Goal: Task Accomplishment & Management: Use online tool/utility

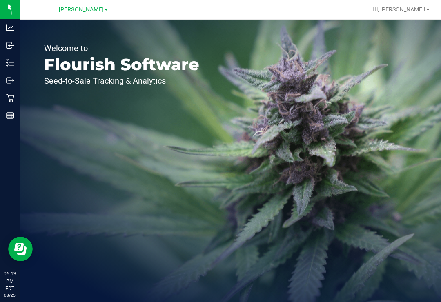
click at [11, 65] on icon at bounding box center [10, 63] width 8 height 8
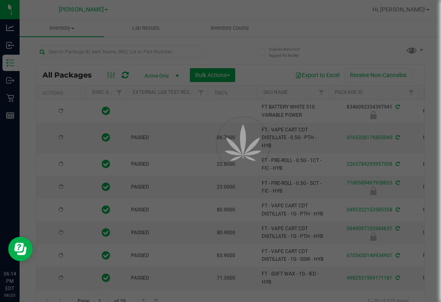
type input "[DATE]"
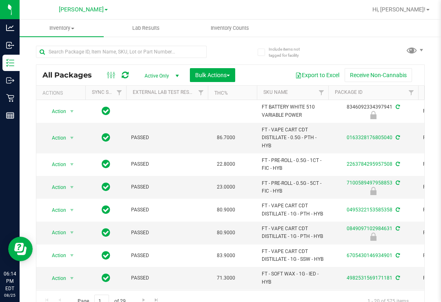
click at [239, 36] on link "Inventory Counts" at bounding box center [230, 28] width 84 height 17
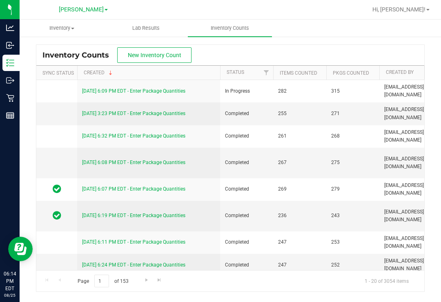
click at [165, 92] on link "[DATE] 6:09 PM EDT - Enter Package Quantities" at bounding box center [133, 91] width 103 height 6
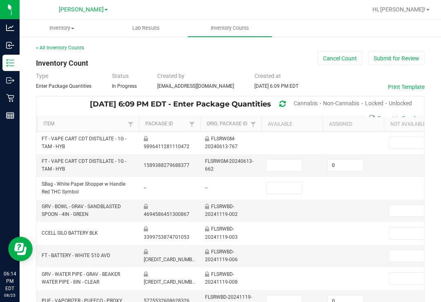
click at [300, 104] on span "Cannabis" at bounding box center [306, 103] width 24 height 7
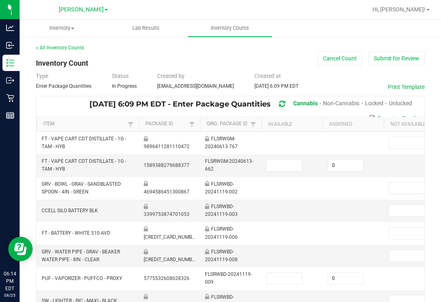
click at [404, 98] on div "Unlocked" at bounding box center [400, 103] width 23 height 15
click at [401, 91] on button "Print Template" at bounding box center [406, 87] width 37 height 8
click at [405, 100] on span "Unlocked" at bounding box center [400, 103] width 23 height 7
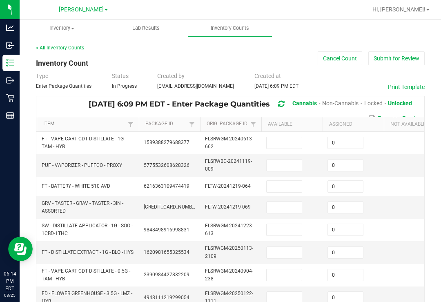
click at [97, 125] on link "Item" at bounding box center [84, 124] width 82 height 7
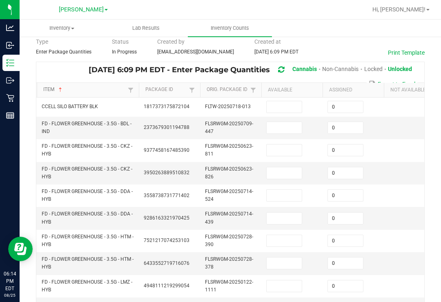
scroll to position [34, 0]
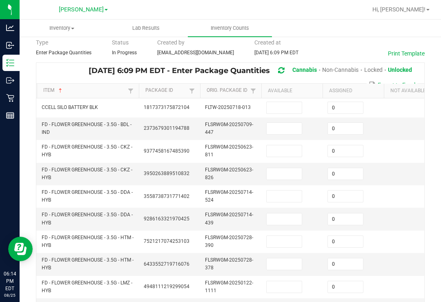
click at [299, 108] on input at bounding box center [284, 107] width 35 height 11
type input "4"
click at [297, 123] on input at bounding box center [284, 128] width 35 height 11
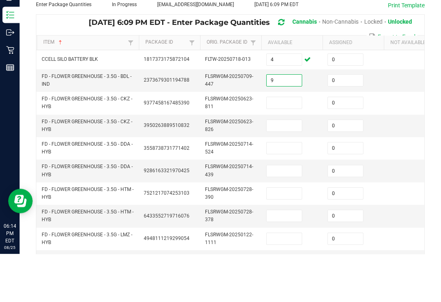
type input "9"
click at [299, 145] on input at bounding box center [284, 150] width 35 height 11
type input "15"
click at [286, 168] on input at bounding box center [284, 173] width 35 height 11
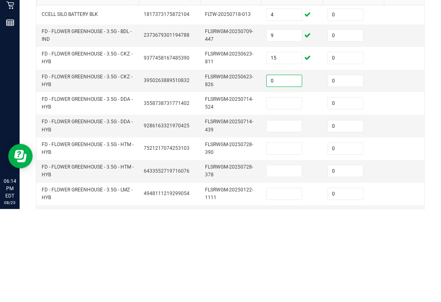
type input "0"
click at [288, 191] on input at bounding box center [284, 196] width 35 height 11
type input "1"
click at [287, 214] on input at bounding box center [284, 219] width 35 height 11
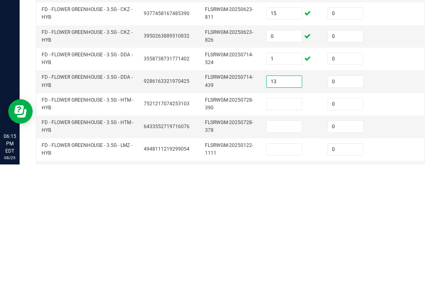
type input "13"
click at [285, 231] on td at bounding box center [292, 242] width 61 height 22
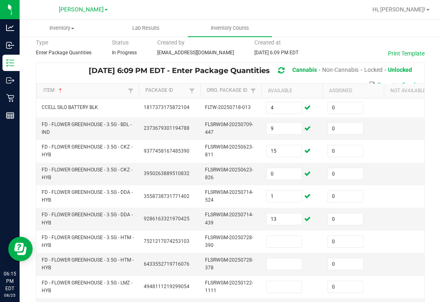
scroll to position [0, 0]
click at [282, 236] on input at bounding box center [284, 241] width 35 height 11
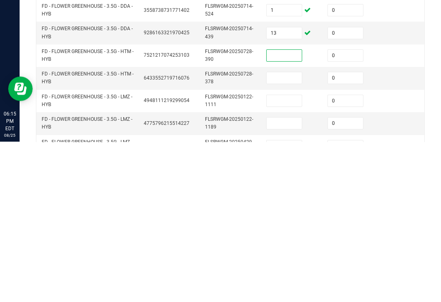
scroll to position [72, 0]
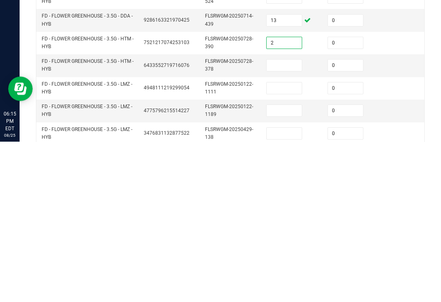
type input "2"
click at [279, 220] on input at bounding box center [284, 225] width 35 height 11
type input "0"
click at [292, 243] on input at bounding box center [284, 248] width 35 height 11
type input "14"
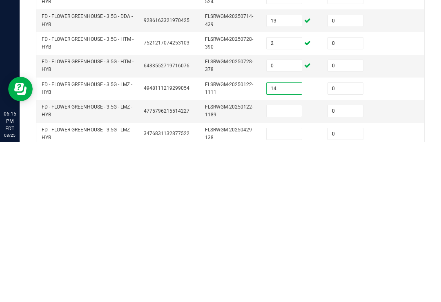
click at [288, 266] on input at bounding box center [284, 271] width 35 height 11
type input "0"
click at [288, 289] on input at bounding box center [284, 294] width 35 height 11
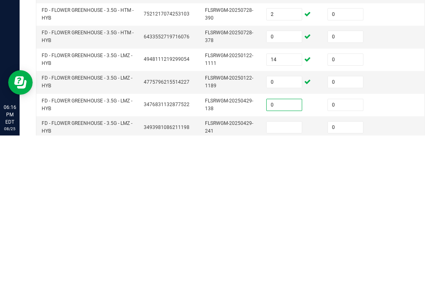
scroll to position [114, 0]
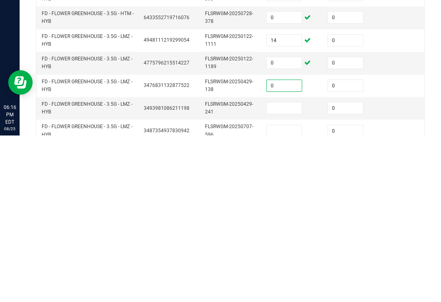
type input "0"
click at [275, 269] on input at bounding box center [284, 274] width 35 height 11
type input "0"
click at [287, 292] on input at bounding box center [284, 297] width 35 height 11
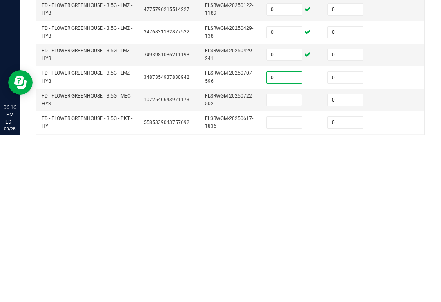
scroll to position [168, 0]
type input "0"
click at [276, 261] on input at bounding box center [284, 266] width 35 height 11
type input "15"
click at [299, 283] on input at bounding box center [284, 288] width 35 height 11
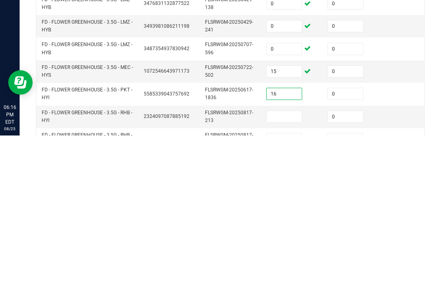
scroll to position [229, 0]
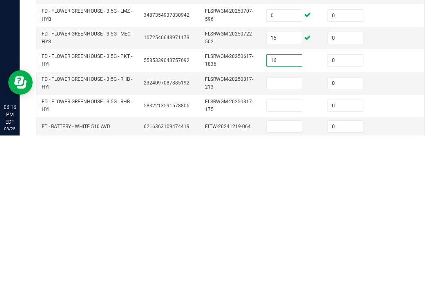
type input "16"
click at [281, 244] on input at bounding box center [284, 249] width 35 height 11
type input "16"
click at [290, 267] on input at bounding box center [284, 272] width 35 height 11
type input "0"
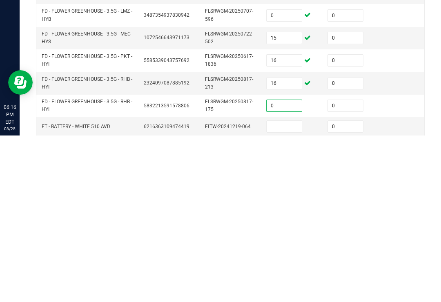
click at [294, 288] on input at bounding box center [284, 293] width 35 height 11
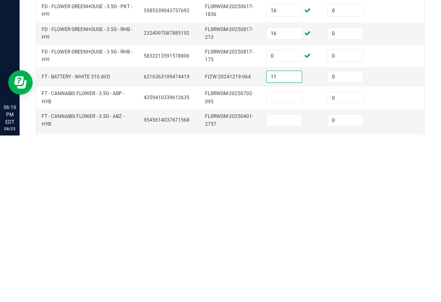
scroll to position [277, 0]
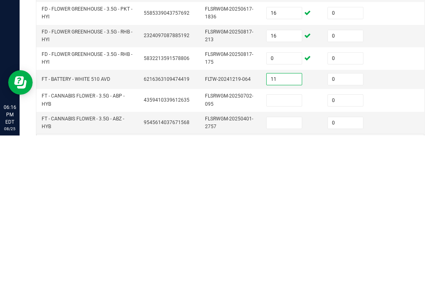
type input "11"
click at [277, 262] on input at bounding box center [284, 267] width 35 height 11
type input "2"
click at [289, 284] on input at bounding box center [284, 289] width 35 height 11
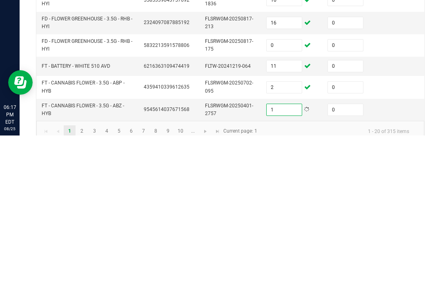
scroll to position [289, 0]
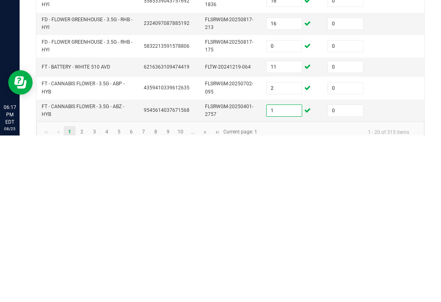
type input "1"
click at [84, 293] on link "2" at bounding box center [82, 299] width 12 height 12
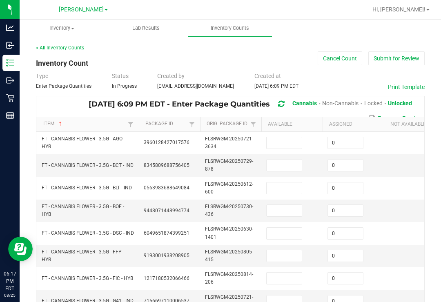
scroll to position [0, 0]
click at [300, 137] on input at bounding box center [284, 142] width 35 height 11
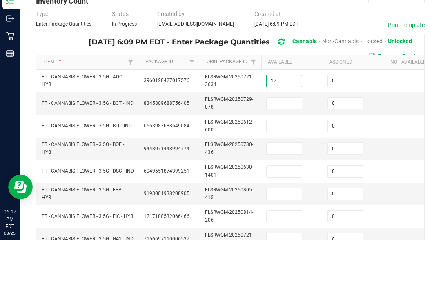
type input "17"
click at [295, 160] on input at bounding box center [284, 165] width 35 height 11
type input "6"
click at [291, 183] on input at bounding box center [284, 188] width 35 height 11
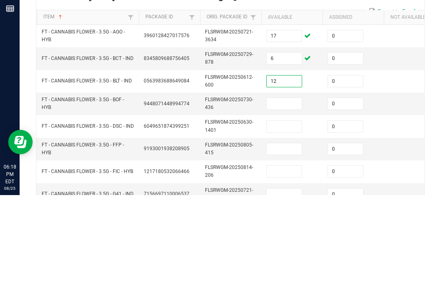
type input "12"
click at [288, 205] on input at bounding box center [284, 210] width 35 height 11
type input "2"
click at [284, 228] on input at bounding box center [284, 233] width 35 height 11
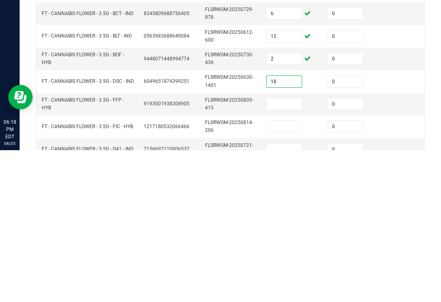
type input "18"
click at [290, 251] on input at bounding box center [284, 256] width 35 height 11
type input "19"
click at [285, 268] on td at bounding box center [292, 279] width 61 height 22
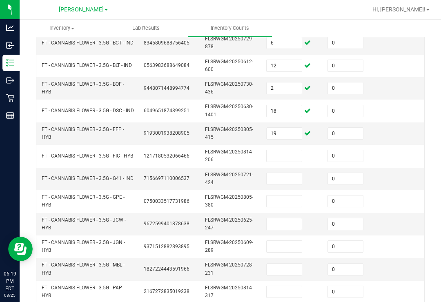
scroll to position [125, 0]
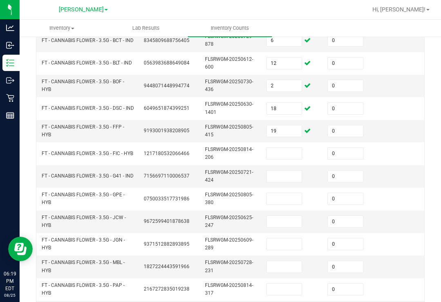
click at [286, 148] on input at bounding box center [284, 153] width 35 height 11
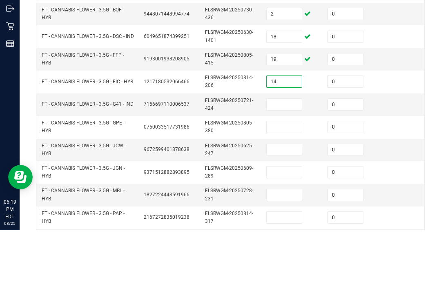
type input "14"
click at [283, 171] on input at bounding box center [284, 176] width 35 height 11
type input "18"
click at [293, 193] on input at bounding box center [284, 198] width 35 height 11
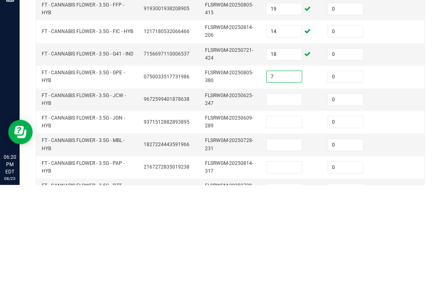
scroll to position [132, 0]
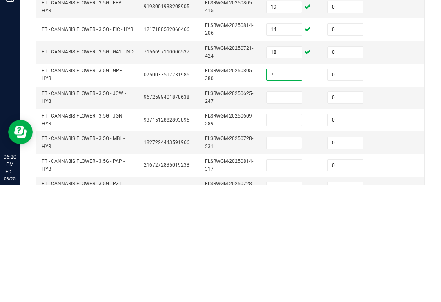
type input "7"
click at [284, 209] on input at bounding box center [284, 214] width 35 height 11
type input "12"
click at [284, 232] on input at bounding box center [284, 237] width 35 height 11
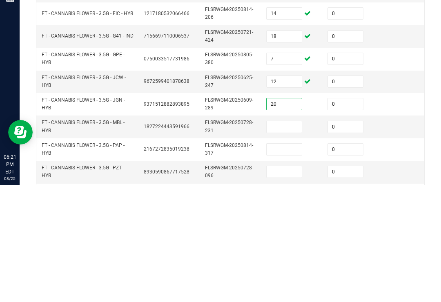
scroll to position [163, 0]
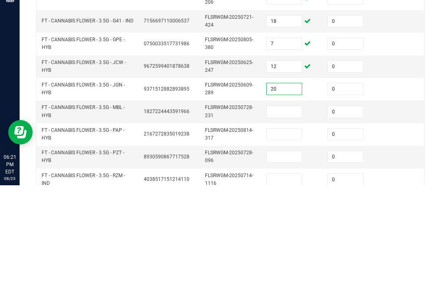
type input "20"
click at [282, 223] on input at bounding box center [284, 228] width 35 height 11
type input "18"
click at [289, 246] on input at bounding box center [284, 251] width 35 height 11
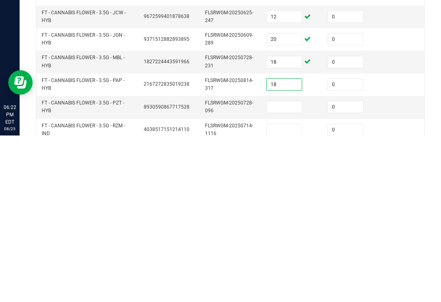
type input "18"
click at [293, 268] on input at bounding box center [284, 273] width 35 height 11
type input "2"
click at [285, 291] on input at bounding box center [284, 296] width 35 height 11
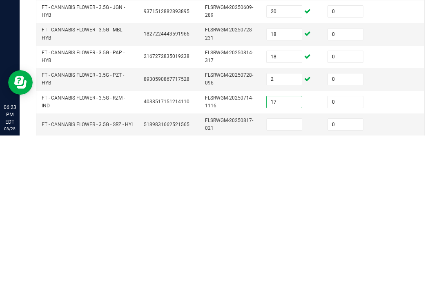
scroll to position [217, 0]
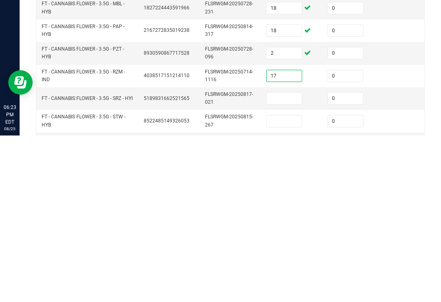
type input "17"
click at [277, 259] on input at bounding box center [284, 264] width 35 height 11
click at [292, 259] on input "1" at bounding box center [284, 264] width 35 height 11
type input "1"
click at [295, 282] on input at bounding box center [284, 287] width 35 height 11
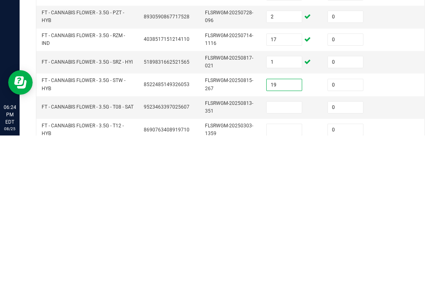
scroll to position [253, 0]
type input "19"
click at [288, 269] on input at bounding box center [284, 274] width 35 height 11
type input "3"
click at [282, 291] on input at bounding box center [284, 296] width 35 height 11
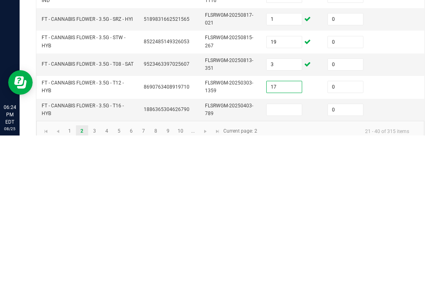
type input "17"
click at [299, 271] on input at bounding box center [284, 276] width 35 height 11
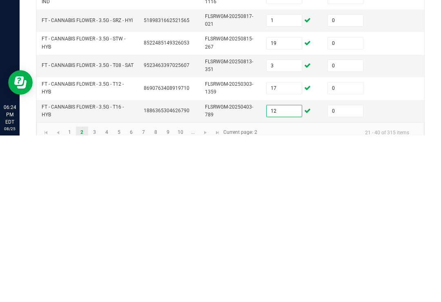
type input "12"
click at [94, 293] on link "3" at bounding box center [95, 299] width 12 height 12
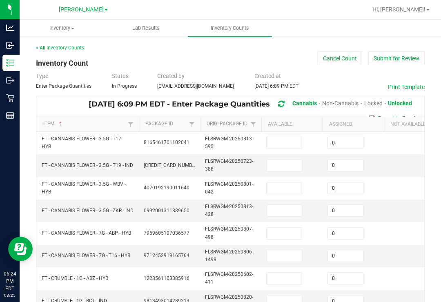
scroll to position [0, 0]
click at [294, 137] on input at bounding box center [284, 142] width 35 height 11
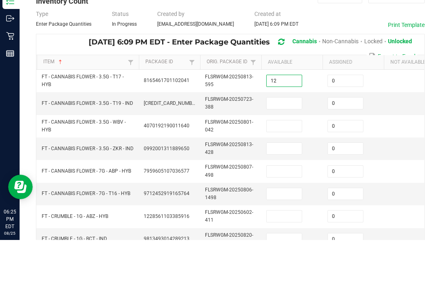
type input "12"
click at [293, 154] on td at bounding box center [292, 165] width 61 height 22
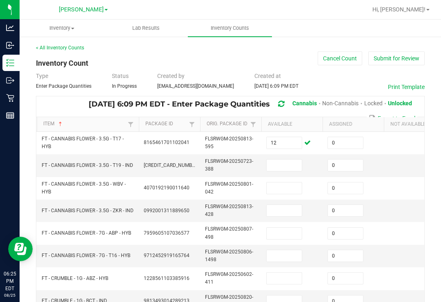
click at [287, 160] on input at bounding box center [284, 165] width 35 height 11
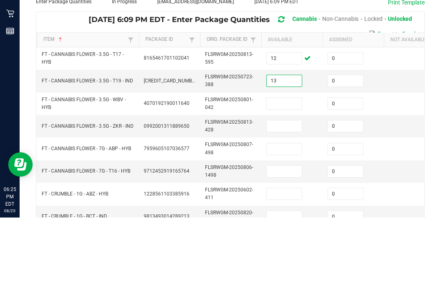
type input "13"
click at [282, 177] on td at bounding box center [292, 188] width 61 height 22
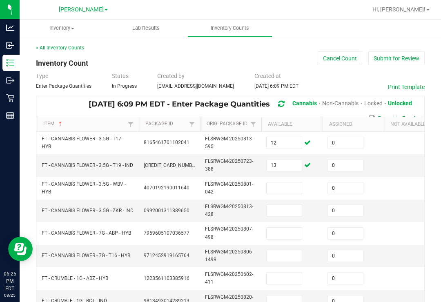
click at [291, 183] on input at bounding box center [284, 188] width 35 height 11
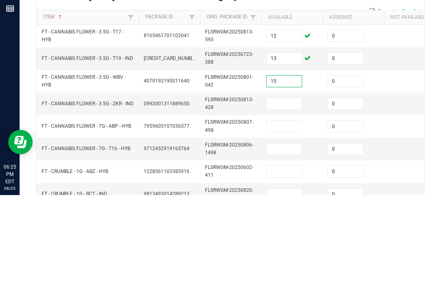
type input "15"
click at [281, 205] on input at bounding box center [284, 210] width 35 height 11
type input "7"
click at [293, 228] on input at bounding box center [284, 233] width 35 height 11
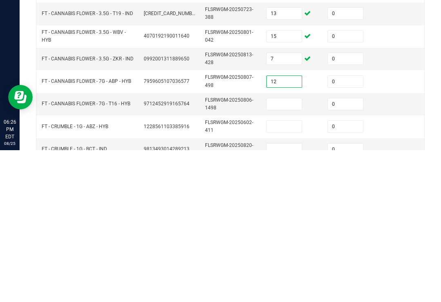
type input "12"
click at [290, 251] on input at bounding box center [284, 256] width 35 height 11
type input "17"
click at [289, 273] on input at bounding box center [284, 278] width 35 height 11
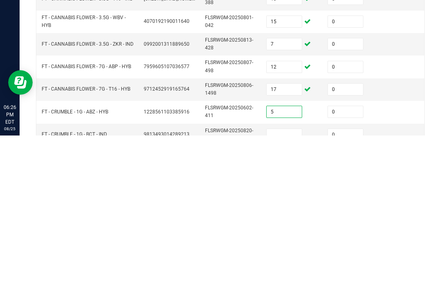
type input "5"
click at [286, 296] on input at bounding box center [284, 301] width 35 height 11
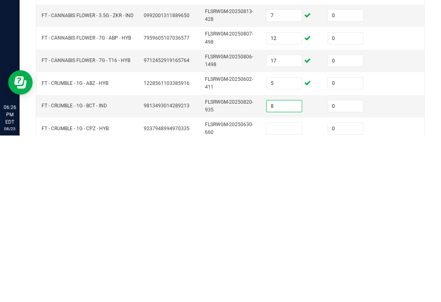
scroll to position [63, 0]
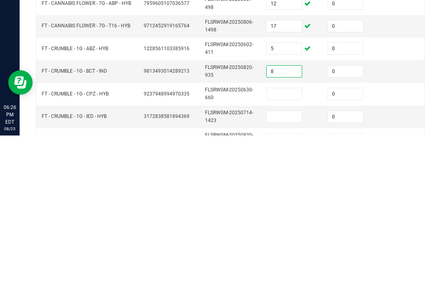
type input "8"
click at [286, 255] on input at bounding box center [284, 260] width 35 height 11
type input "2"
click at [290, 278] on input at bounding box center [284, 283] width 35 height 11
type input "3"
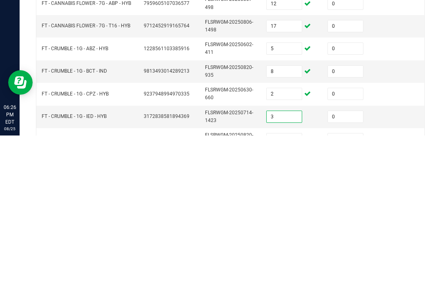
click at [287, 300] on input at bounding box center [284, 305] width 35 height 11
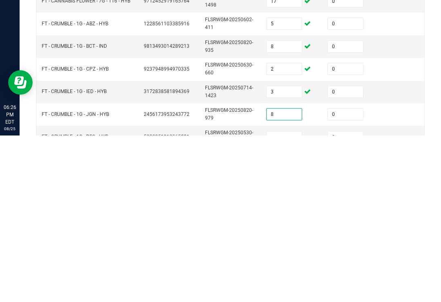
scroll to position [103, 0]
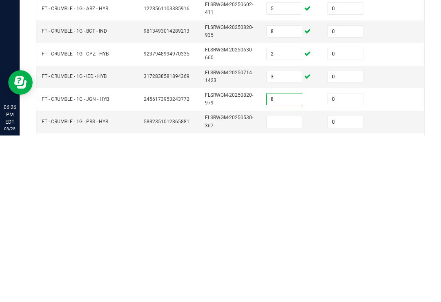
type input "8"
click at [282, 283] on input at bounding box center [284, 288] width 35 height 11
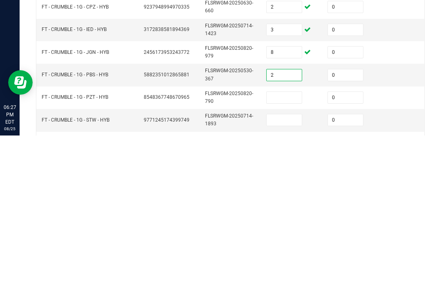
scroll to position [151, 0]
type input "2"
click at [284, 258] on input at bounding box center [284, 263] width 35 height 11
type input "8"
click at [291, 280] on input at bounding box center [284, 285] width 35 height 11
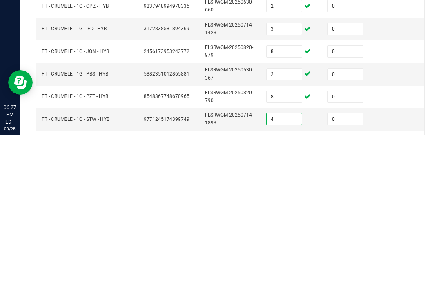
type input "4"
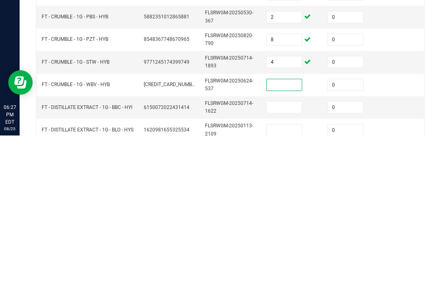
scroll to position [209, 0]
click at [296, 268] on input at bounding box center [284, 273] width 35 height 11
click at [278, 246] on input at bounding box center [284, 251] width 35 height 11
type input "6"
click at [286, 268] on input at bounding box center [284, 273] width 35 height 11
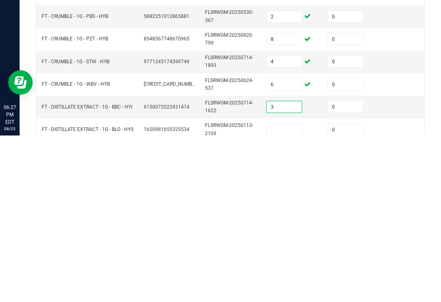
type input "3"
click at [285, 291] on input at bounding box center [284, 296] width 35 height 11
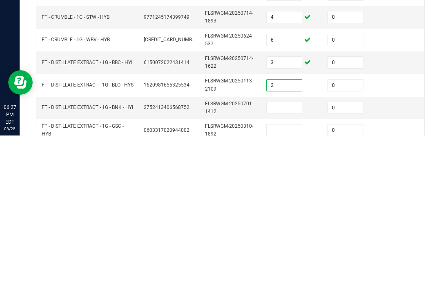
scroll to position [263, 0]
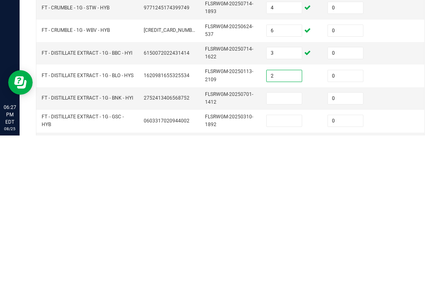
type input "2"
click at [301, 259] on input at bounding box center [284, 264] width 35 height 11
type input "0"
type input "9"
click at [287, 282] on input at bounding box center [284, 287] width 35 height 11
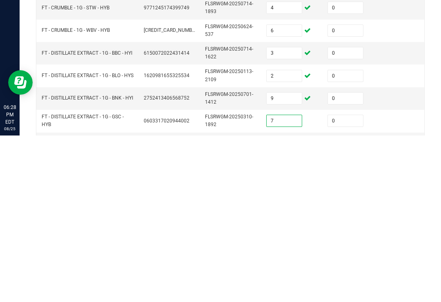
type input "7"
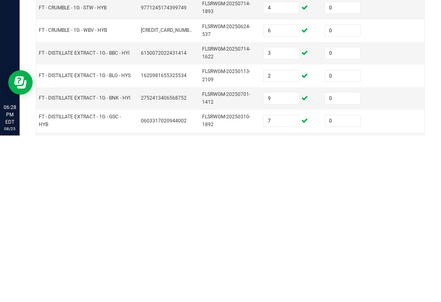
scroll to position [0, 3]
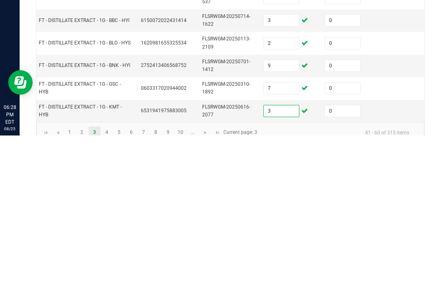
type input "3"
click at [111, 293] on link "4" at bounding box center [107, 299] width 12 height 12
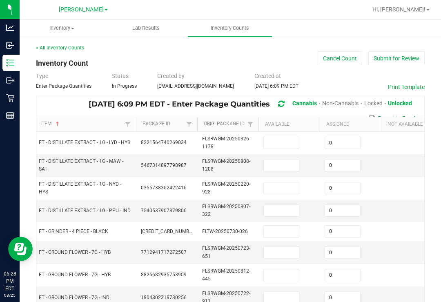
scroll to position [0, 0]
click at [286, 137] on input at bounding box center [281, 142] width 35 height 11
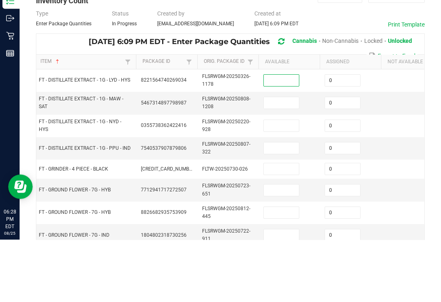
scroll to position [0, 0]
type input "1"
click at [289, 160] on input at bounding box center [281, 165] width 35 height 11
type input "1"
click at [285, 183] on input at bounding box center [281, 188] width 35 height 11
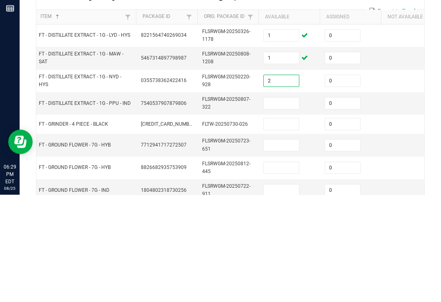
type input "2"
click at [289, 205] on input at bounding box center [281, 210] width 35 height 11
type input "9"
click at [285, 222] on td at bounding box center [289, 231] width 61 height 19
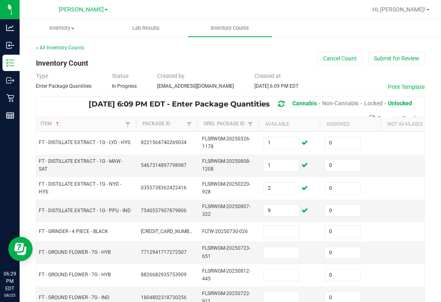
click at [289, 209] on td "9" at bounding box center [289, 211] width 61 height 22
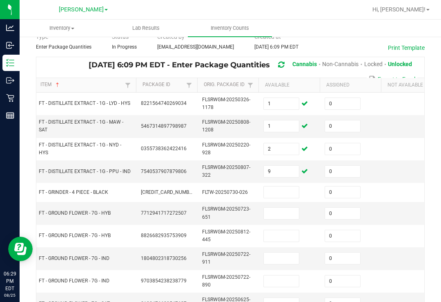
scroll to position [40, 0]
click at [286, 186] on input at bounding box center [281, 191] width 35 height 11
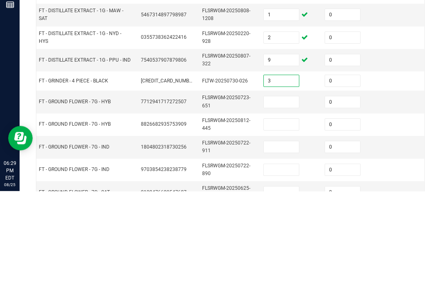
type input "3"
click at [275, 208] on input at bounding box center [281, 213] width 35 height 11
type input "19"
click at [286, 230] on input at bounding box center [281, 235] width 35 height 11
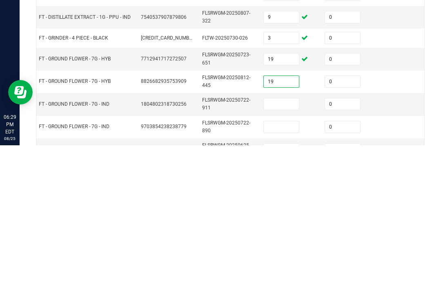
type input "19"
click at [282, 210] on input "19" at bounding box center [281, 215] width 35 height 11
type input "0"
click at [282, 255] on input at bounding box center [281, 260] width 35 height 11
type input "15"
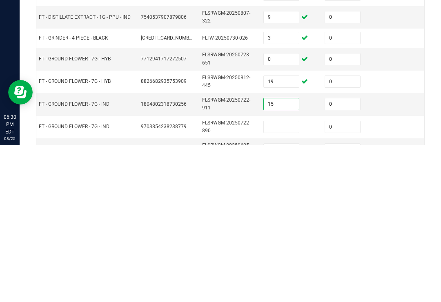
click at [295, 278] on input at bounding box center [281, 283] width 35 height 11
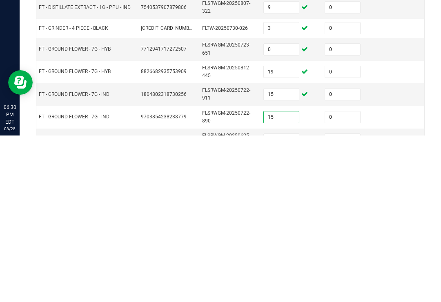
type input "15"
click at [281, 255] on input "15" at bounding box center [281, 260] width 35 height 11
type input "0"
click at [286, 295] on td at bounding box center [289, 306] width 61 height 22
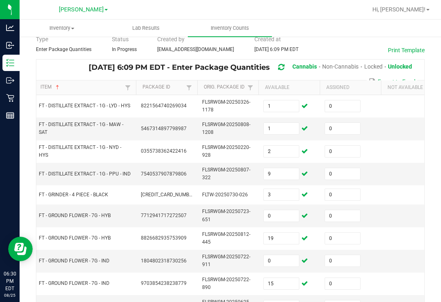
click at [279, 295] on td at bounding box center [289, 306] width 61 height 22
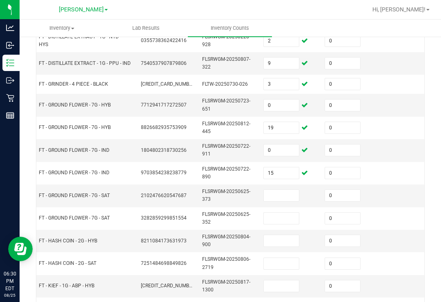
scroll to position [152, 0]
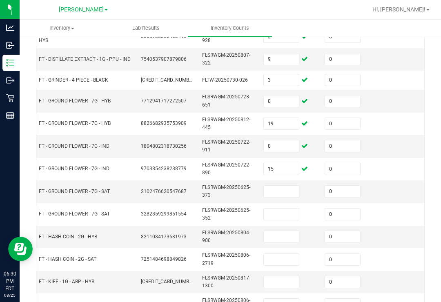
click at [282, 186] on input at bounding box center [281, 191] width 35 height 11
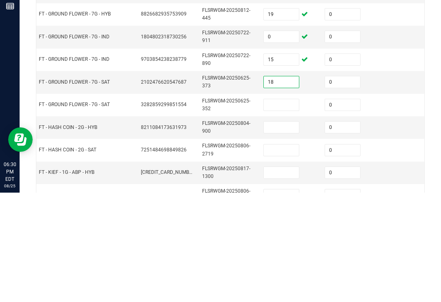
type input "18"
click at [278, 204] on td at bounding box center [289, 215] width 61 height 22
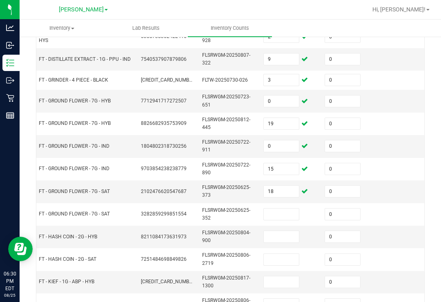
click at [282, 209] on input at bounding box center [281, 214] width 35 height 11
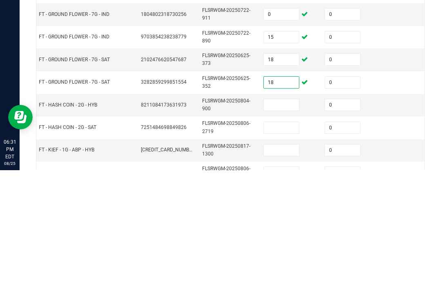
type input "18"
click at [274, 186] on input "18" at bounding box center [281, 191] width 35 height 11
type input "0"
click at [284, 231] on input at bounding box center [281, 236] width 35 height 11
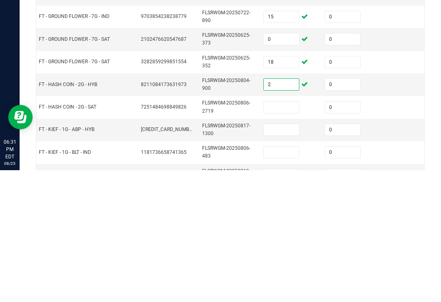
scroll to position [194, 0]
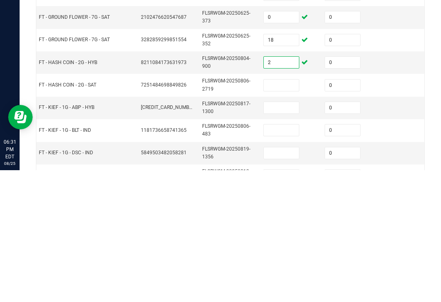
type input "2"
click at [284, 212] on input at bounding box center [281, 217] width 35 height 11
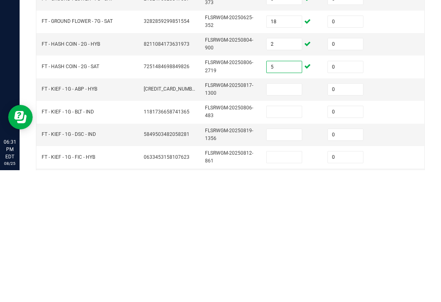
scroll to position [0, 0]
type input "5"
click at [284, 216] on input at bounding box center [284, 221] width 35 height 11
type input "6"
click at [287, 238] on input at bounding box center [284, 243] width 35 height 11
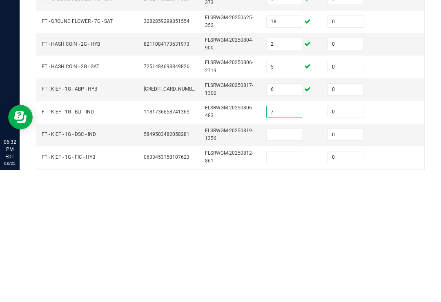
type input "7"
click at [290, 261] on input at bounding box center [284, 266] width 35 height 11
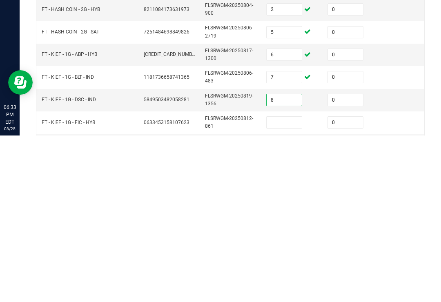
type input "8"
click at [288, 284] on input at bounding box center [284, 289] width 35 height 11
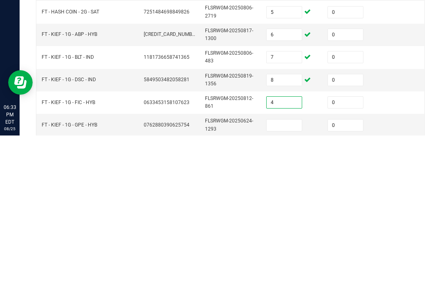
scroll to position [263, 0]
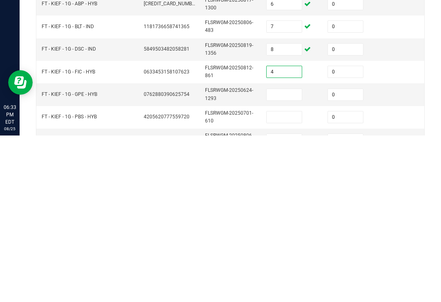
type input "4"
click at [291, 256] on input at bounding box center [284, 261] width 35 height 11
type input "7"
click at [294, 278] on input at bounding box center [284, 283] width 35 height 11
type input "1"
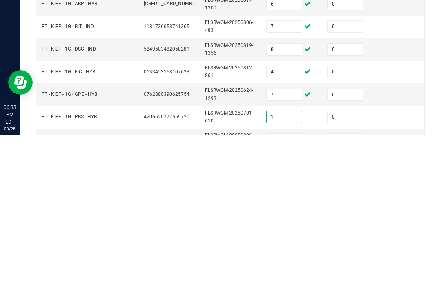
click at [289, 301] on input at bounding box center [284, 306] width 35 height 11
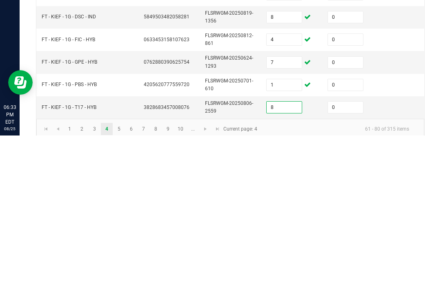
click at [279, 268] on input "8" at bounding box center [284, 273] width 35 height 11
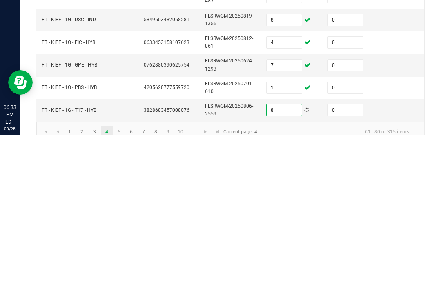
scroll to position [292, 0]
type input "8"
click at [118, 293] on link "5" at bounding box center [119, 299] width 12 height 12
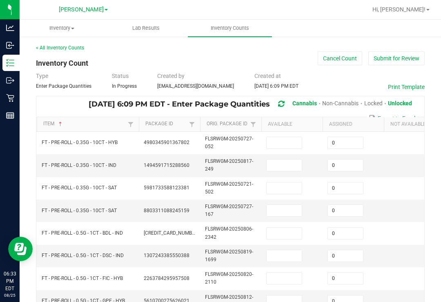
scroll to position [0, 0]
click at [286, 137] on input at bounding box center [284, 142] width 35 height 11
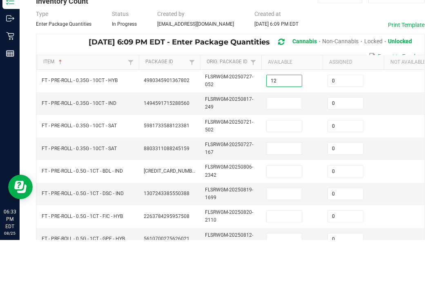
type input "12"
click at [289, 160] on input at bounding box center [284, 165] width 35 height 11
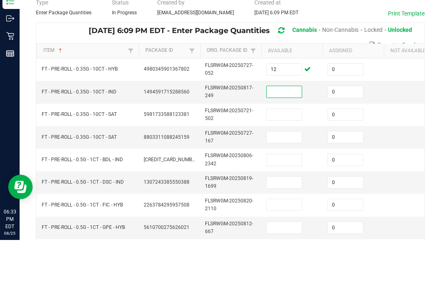
scroll to position [14, 0]
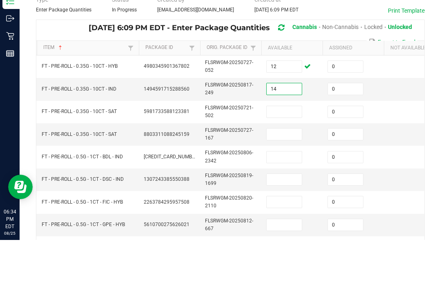
type input "14"
click at [296, 163] on td at bounding box center [292, 174] width 61 height 22
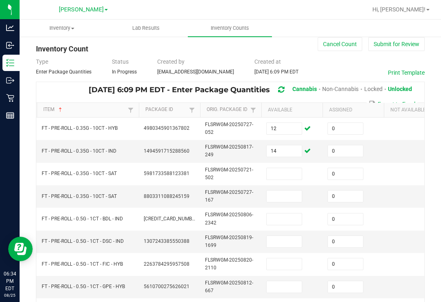
scroll to position [0, 0]
click at [296, 168] on input at bounding box center [284, 173] width 35 height 11
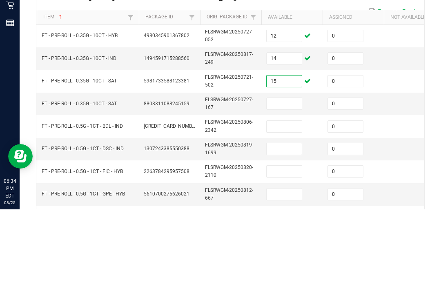
type input "15"
click at [289, 191] on input at bounding box center [284, 196] width 35 height 11
type input "15"
click at [286, 168] on input "15" at bounding box center [284, 173] width 35 height 11
type input "0"
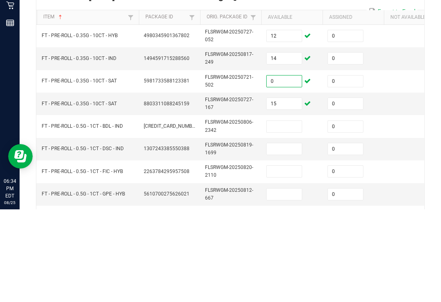
click at [398, 186] on td at bounding box center [414, 197] width 61 height 22
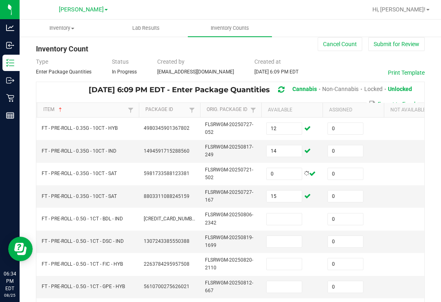
click at [282, 214] on input at bounding box center [284, 219] width 35 height 11
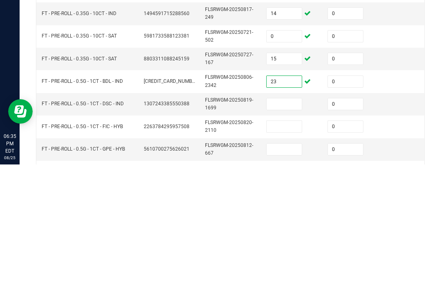
type input "23"
click at [289, 236] on input at bounding box center [284, 241] width 35 height 11
type input "24"
click at [282, 259] on input at bounding box center [284, 264] width 35 height 11
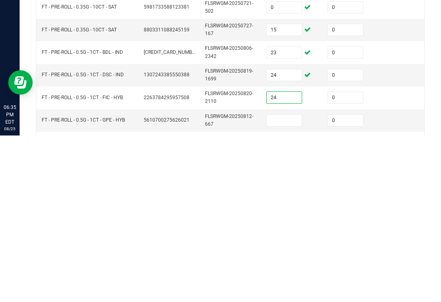
type input "24"
click at [289, 282] on input at bounding box center [284, 287] width 35 height 11
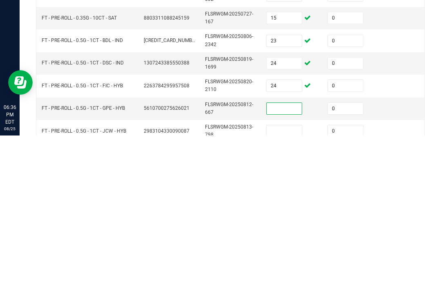
scroll to position [31, 0]
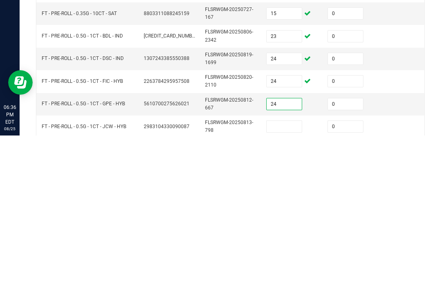
type input "24"
click at [287, 288] on input at bounding box center [284, 293] width 35 height 11
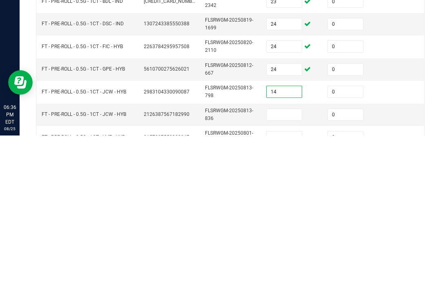
scroll to position [71, 0]
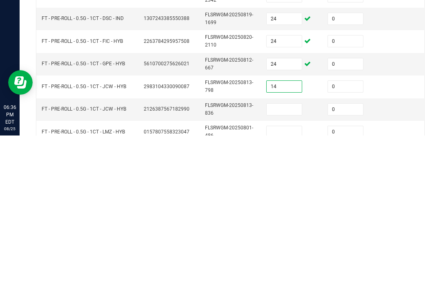
type input "14"
click at [302, 271] on input at bounding box center [284, 276] width 35 height 11
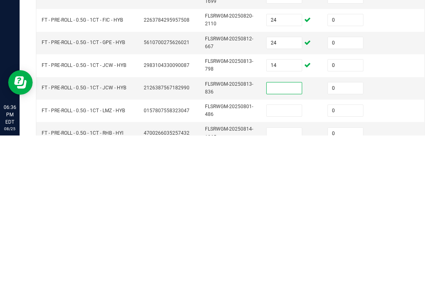
scroll to position [97, 0]
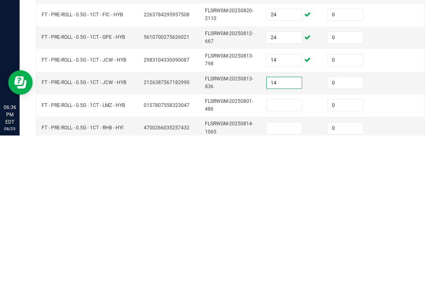
type input "14"
click at [285, 221] on input "14" at bounding box center [284, 226] width 35 height 11
type input "0"
click at [380, 284] on td "0" at bounding box center [353, 295] width 61 height 22
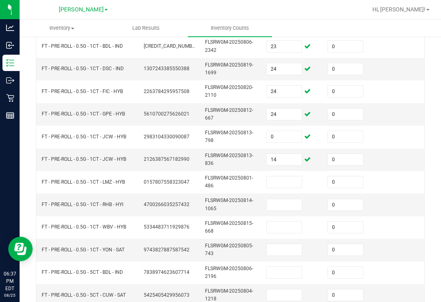
scroll to position [208, 0]
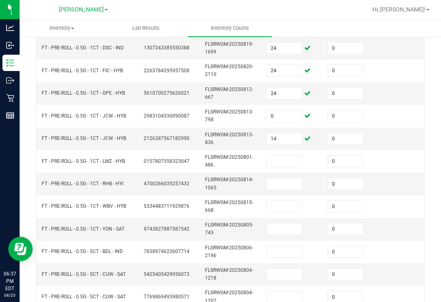
click at [302, 156] on input at bounding box center [284, 161] width 35 height 11
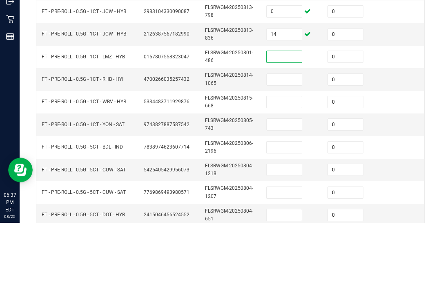
scroll to position [233, 0]
type input "17"
click at [295, 171] on td at bounding box center [292, 182] width 61 height 22
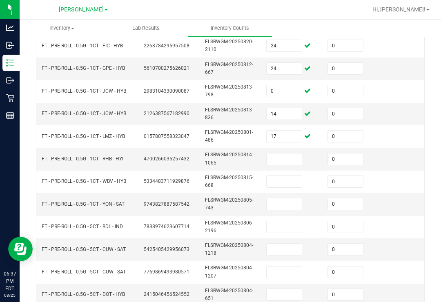
click at [284, 154] on input at bounding box center [284, 159] width 35 height 11
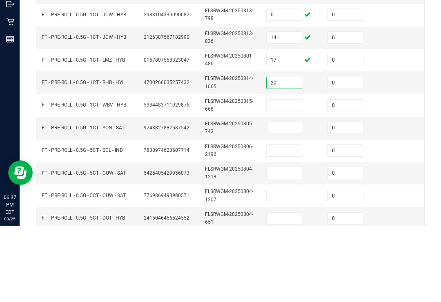
type input "20"
click at [288, 176] on input at bounding box center [284, 181] width 35 height 11
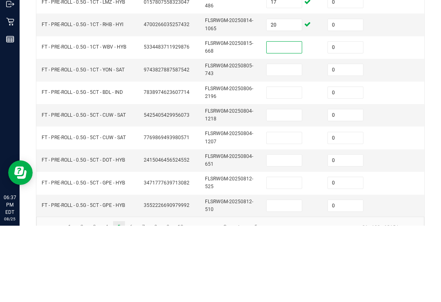
scroll to position [291, 0]
type input "15"
click at [296, 140] on input at bounding box center [284, 145] width 35 height 11
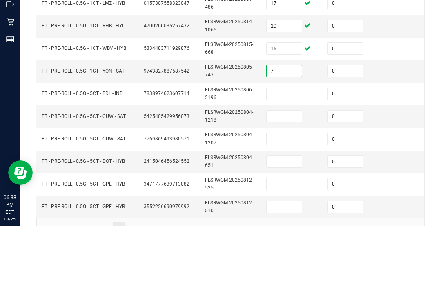
type input "7"
click at [285, 165] on input at bounding box center [284, 170] width 35 height 11
type input "4"
click at [288, 187] on input at bounding box center [284, 192] width 35 height 11
type input "3"
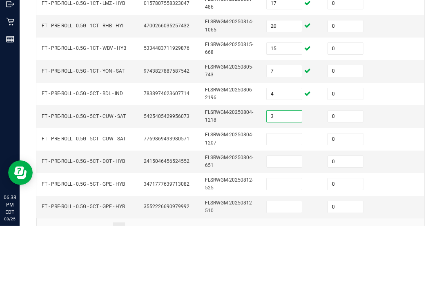
click at [291, 210] on input at bounding box center [284, 215] width 35 height 11
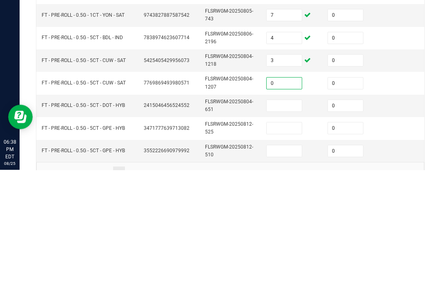
type input "0"
click at [291, 233] on input at bounding box center [284, 238] width 35 height 11
type input "3"
click at [294, 255] on input at bounding box center [284, 260] width 35 height 11
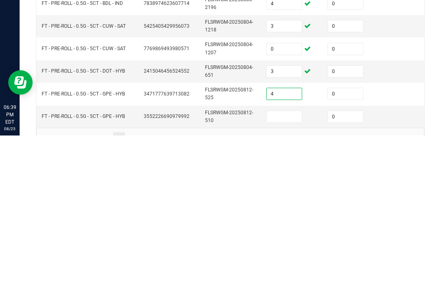
type input "4"
click at [282, 278] on input at bounding box center [284, 283] width 35 height 11
type input "4"
click at [283, 255] on input "4" at bounding box center [284, 260] width 35 height 11
type input "0"
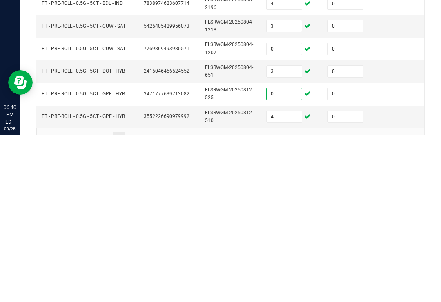
click at [403, 273] on td at bounding box center [414, 284] width 61 height 22
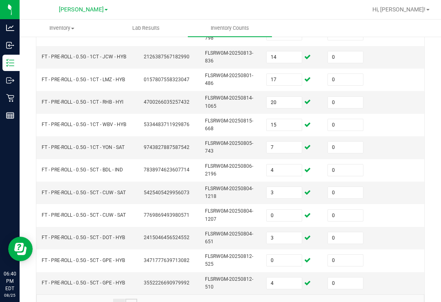
click at [132, 299] on link "6" at bounding box center [131, 305] width 12 height 12
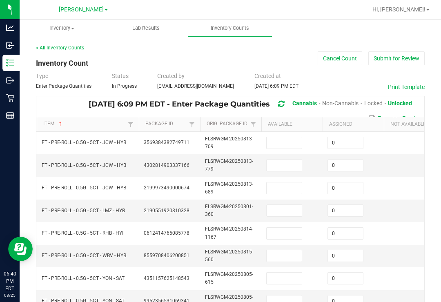
scroll to position [0, 0]
click at [300, 137] on input at bounding box center [284, 142] width 35 height 11
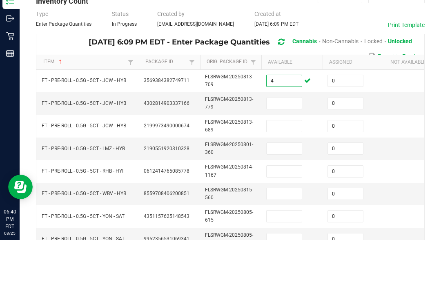
click at [295, 160] on input at bounding box center [284, 165] width 35 height 11
click at [285, 137] on input "4" at bounding box center [284, 142] width 35 height 11
click at [299, 183] on input at bounding box center [284, 188] width 35 height 11
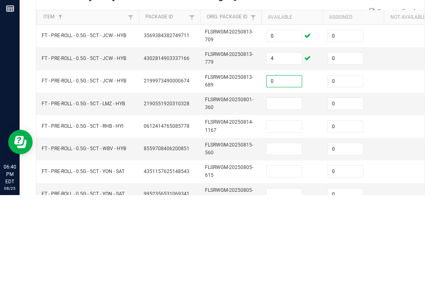
click at [283, 205] on input at bounding box center [284, 210] width 35 height 11
click at [297, 228] on input at bounding box center [284, 233] width 35 height 11
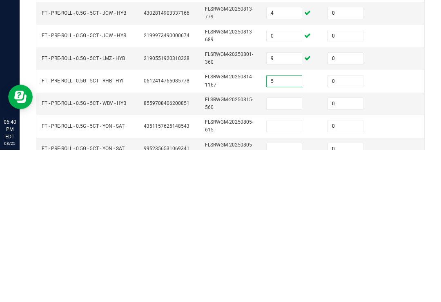
click at [286, 251] on input at bounding box center [284, 256] width 35 height 11
click at [295, 273] on input at bounding box center [284, 278] width 35 height 11
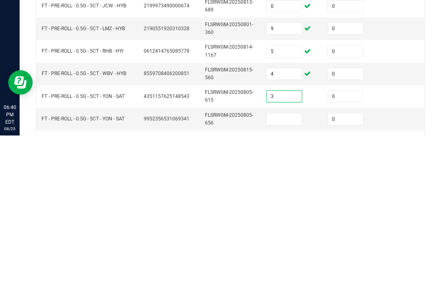
scroll to position [30, 0]
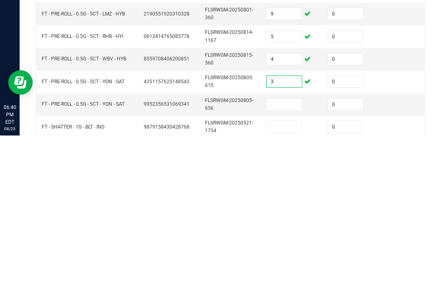
click at [302, 265] on span at bounding box center [284, 271] width 36 height 12
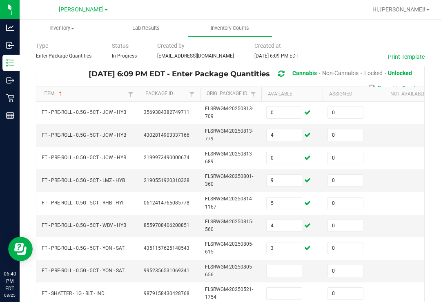
click at [298, 266] on input at bounding box center [284, 271] width 35 height 11
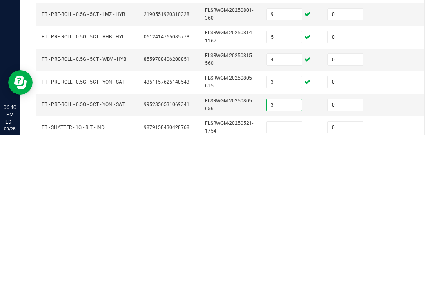
click at [289, 243] on input "3" at bounding box center [284, 248] width 35 height 11
click at [289, 289] on input at bounding box center [284, 294] width 35 height 11
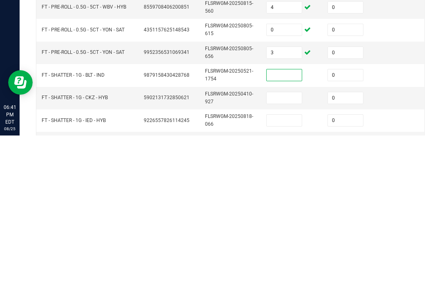
scroll to position [84, 0]
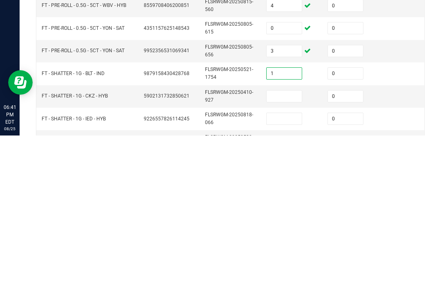
click at [283, 257] on input at bounding box center [284, 262] width 35 height 11
click at [294, 280] on input at bounding box center [284, 285] width 35 height 11
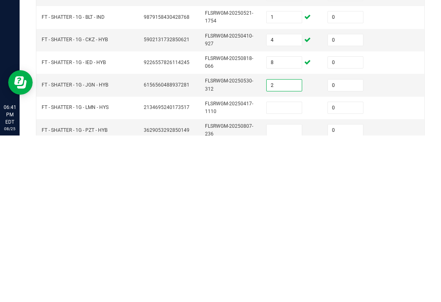
scroll to position [148, 0]
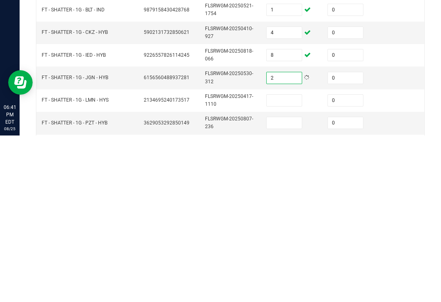
click at [280, 262] on input at bounding box center [284, 267] width 35 height 11
click at [276, 279] on td at bounding box center [292, 290] width 61 height 22
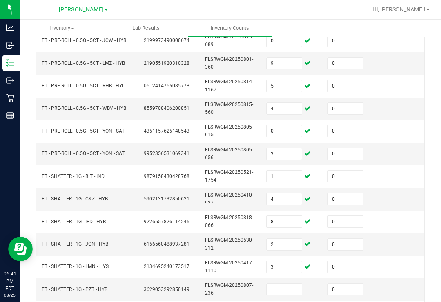
click at [289, 284] on input at bounding box center [284, 289] width 35 height 11
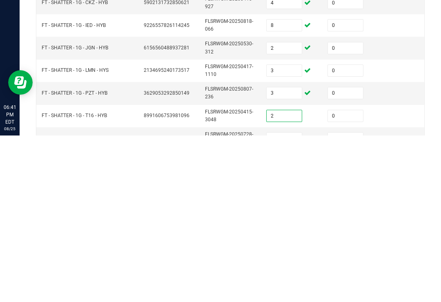
scroll to position [188, 0]
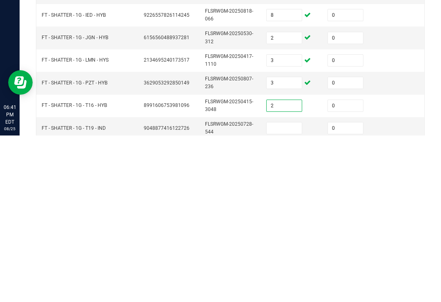
click at [291, 289] on input at bounding box center [284, 294] width 35 height 11
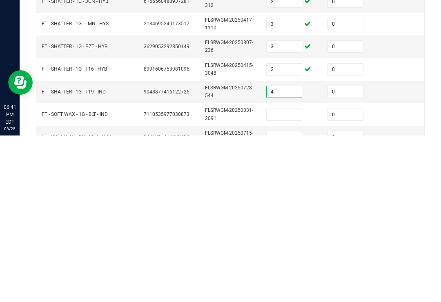
scroll to position [234, 0]
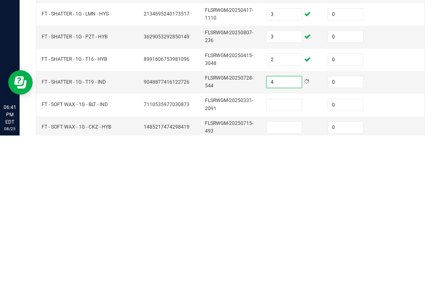
click at [275, 266] on input at bounding box center [284, 271] width 35 height 11
click at [286, 289] on input at bounding box center [284, 294] width 35 height 11
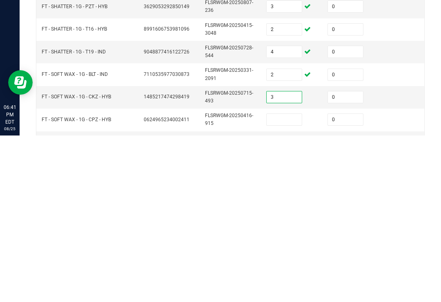
scroll to position [281, 0]
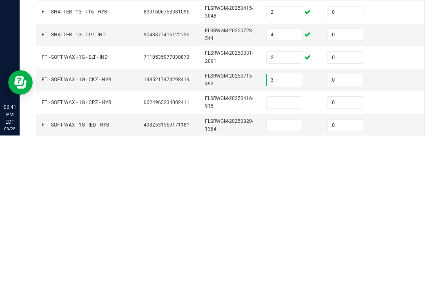
click at [294, 236] on td "3" at bounding box center [292, 247] width 61 height 22
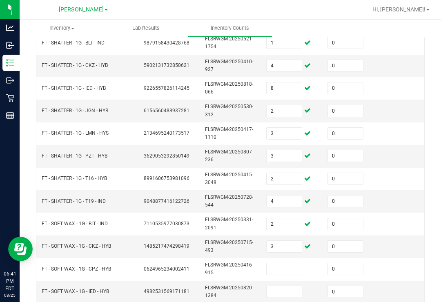
click at [289, 264] on input at bounding box center [284, 269] width 35 height 11
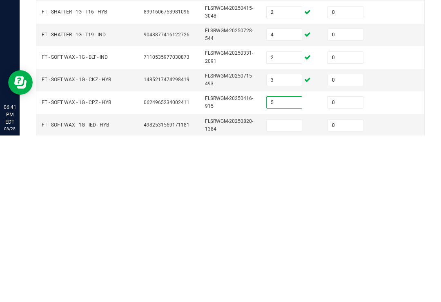
click at [281, 286] on input at bounding box center [284, 291] width 35 height 11
click at [400, 258] on td at bounding box center [414, 269] width 61 height 22
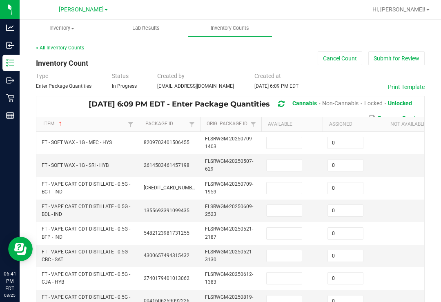
scroll to position [-1, 0]
click at [278, 137] on input at bounding box center [284, 142] width 35 height 11
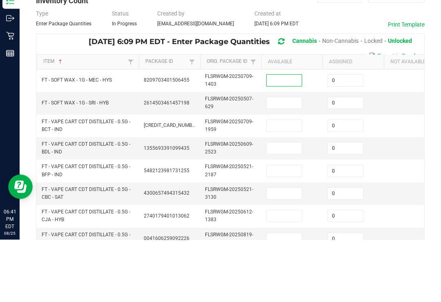
scroll to position [0, 0]
click at [285, 160] on input at bounding box center [284, 165] width 35 height 11
click at [288, 183] on input at bounding box center [284, 188] width 35 height 11
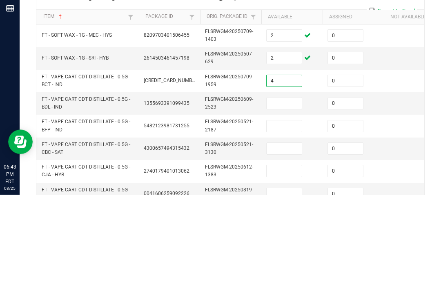
click at [287, 205] on input at bounding box center [284, 210] width 35 height 11
click at [292, 222] on td at bounding box center [292, 233] width 61 height 22
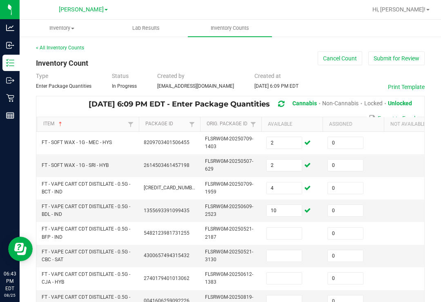
click at [278, 228] on input at bounding box center [284, 233] width 35 height 11
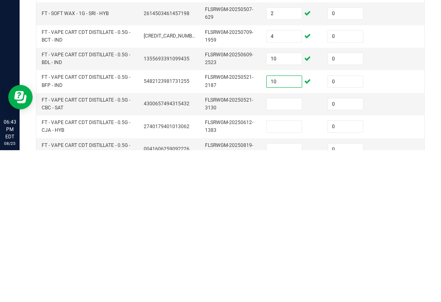
click at [284, 251] on input at bounding box center [284, 256] width 35 height 11
click at [286, 273] on input at bounding box center [284, 278] width 35 height 11
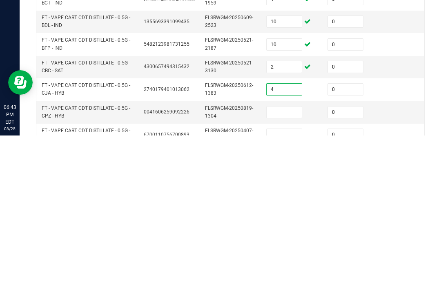
scroll to position [27, 0]
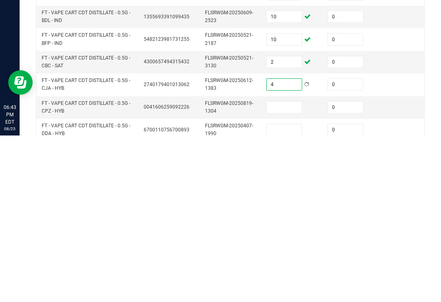
click at [293, 268] on input at bounding box center [284, 273] width 35 height 11
click at [291, 291] on input at bounding box center [284, 296] width 35 height 11
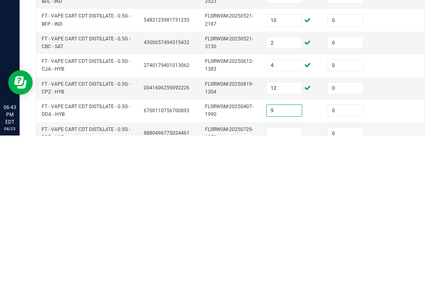
scroll to position [51, 0]
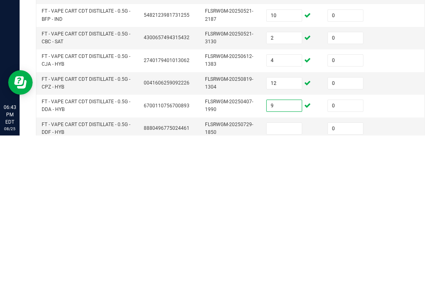
click at [283, 290] on input at bounding box center [284, 295] width 35 height 11
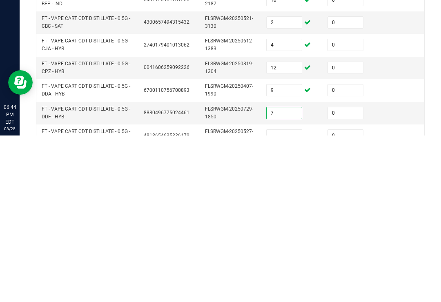
scroll to position [82, 0]
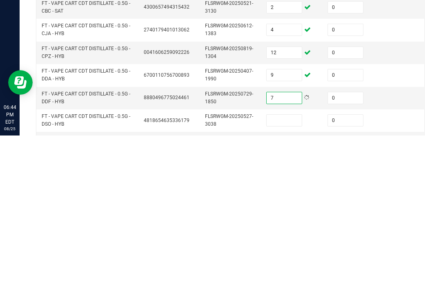
click at [296, 282] on input at bounding box center [284, 287] width 35 height 11
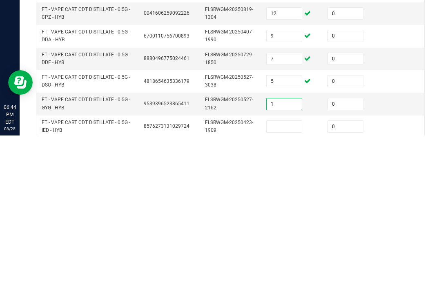
scroll to position [122, 0]
click at [290, 287] on input at bounding box center [284, 292] width 35 height 11
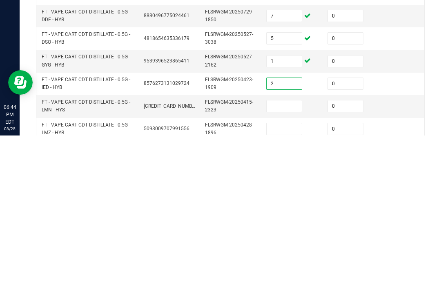
scroll to position [162, 0]
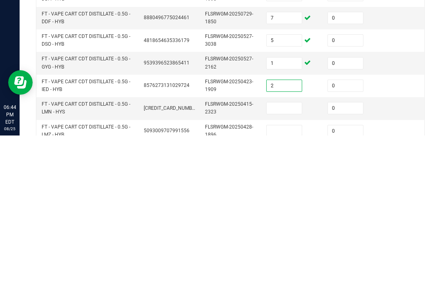
click at [284, 269] on input at bounding box center [284, 274] width 35 height 11
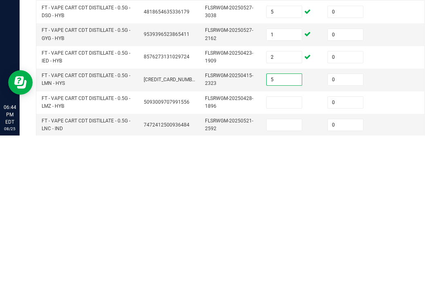
scroll to position [194, 0]
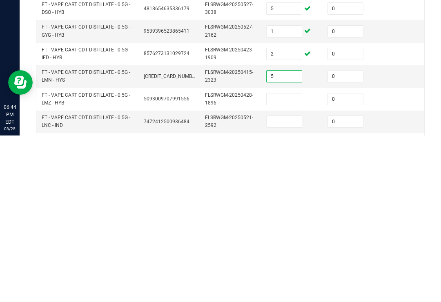
click at [283, 260] on input at bounding box center [284, 265] width 35 height 11
click at [282, 283] on input at bounding box center [284, 288] width 35 height 11
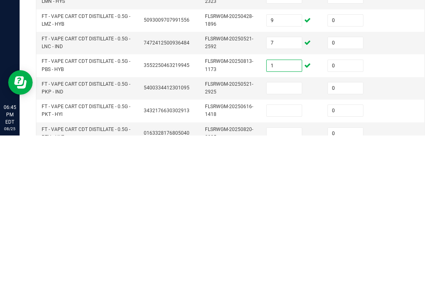
scroll to position [0, 0]
click at [289, 249] on input at bounding box center [284, 254] width 35 height 11
click at [287, 272] on input at bounding box center [284, 277] width 35 height 11
click at [294, 295] on input at bounding box center [284, 300] width 35 height 11
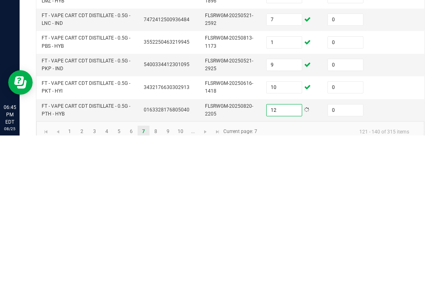
scroll to position [295, 0]
click at [400, 267] on td at bounding box center [414, 278] width 61 height 22
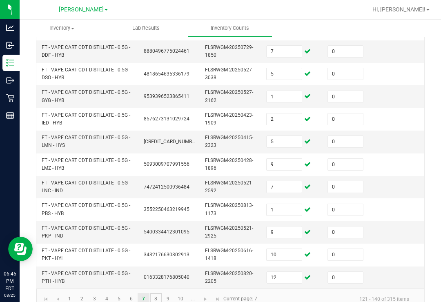
click at [156, 293] on link "8" at bounding box center [156, 299] width 12 height 12
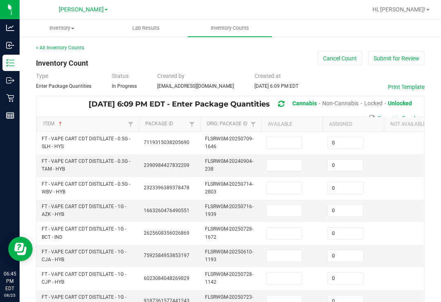
scroll to position [-2, 0]
click at [285, 137] on input at bounding box center [284, 142] width 35 height 11
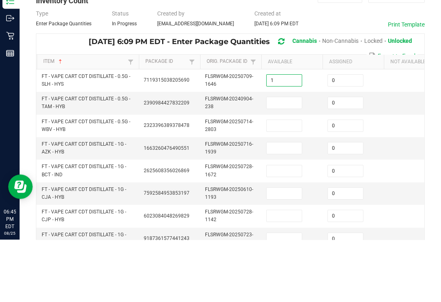
click at [279, 160] on input at bounding box center [284, 165] width 35 height 11
click at [300, 183] on input at bounding box center [284, 188] width 35 height 11
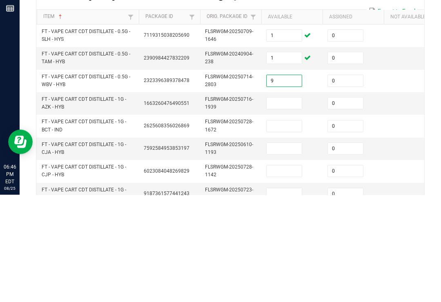
click at [283, 205] on input at bounding box center [284, 210] width 35 height 11
click at [280, 228] on input at bounding box center [284, 233] width 35 height 11
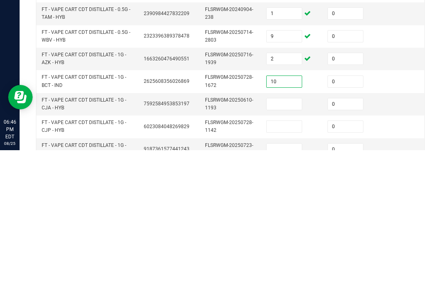
click at [290, 251] on input at bounding box center [284, 256] width 35 height 11
click at [289, 273] on input at bounding box center [284, 278] width 35 height 11
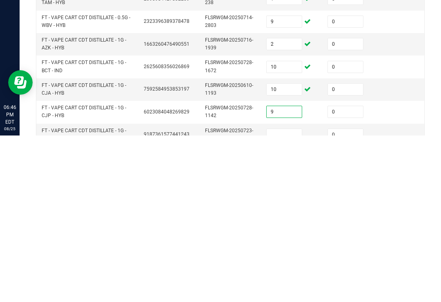
click at [298, 296] on input at bounding box center [284, 301] width 35 height 11
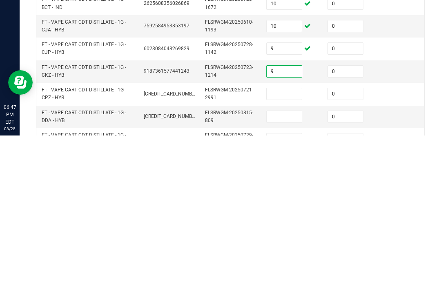
scroll to position [64, 0]
click at [288, 254] on input at bounding box center [284, 259] width 35 height 11
click at [293, 277] on input at bounding box center [284, 282] width 35 height 11
click at [295, 300] on input at bounding box center [284, 305] width 35 height 11
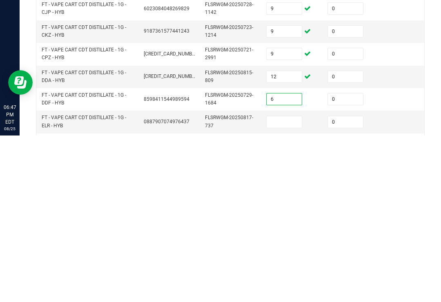
scroll to position [103, 0]
click at [291, 278] on td at bounding box center [292, 289] width 61 height 22
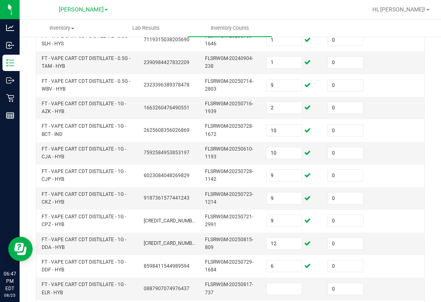
click at [284, 284] on input at bounding box center [284, 289] width 35 height 11
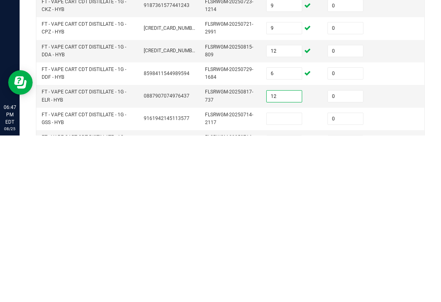
scroll to position [141, 0]
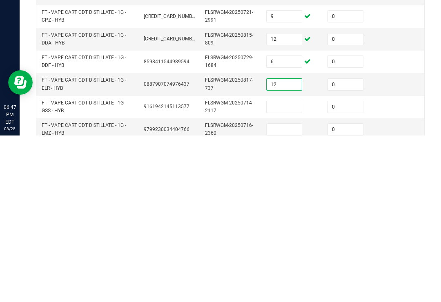
click at [288, 268] on input at bounding box center [284, 273] width 35 height 11
click at [285, 291] on input at bounding box center [284, 296] width 35 height 11
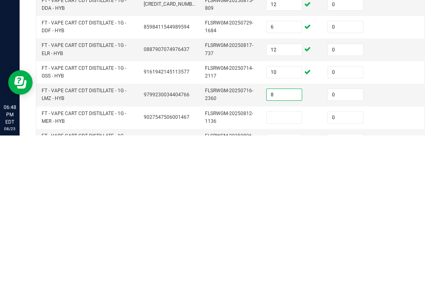
scroll to position [176, 0]
click at [291, 278] on input at bounding box center [284, 283] width 35 height 11
click at [285, 301] on input at bounding box center [284, 306] width 35 height 11
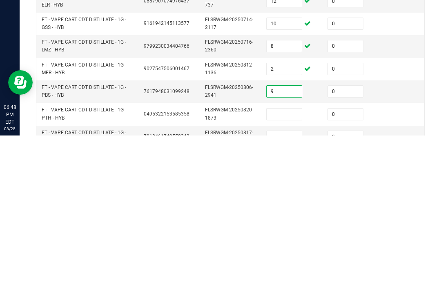
click at [287, 275] on input at bounding box center [284, 280] width 35 height 11
click at [286, 298] on input at bounding box center [284, 303] width 35 height 11
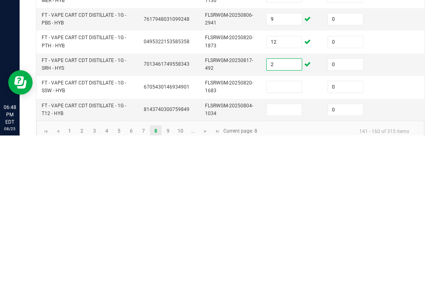
click at [296, 243] on td at bounding box center [292, 254] width 61 height 22
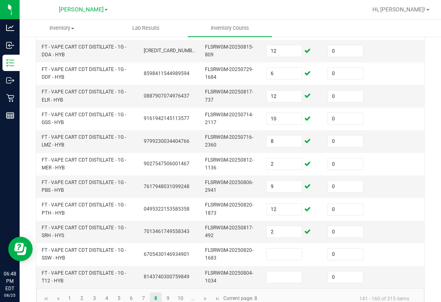
scroll to position [295, 0]
click at [285, 249] on input at bounding box center [284, 254] width 35 height 11
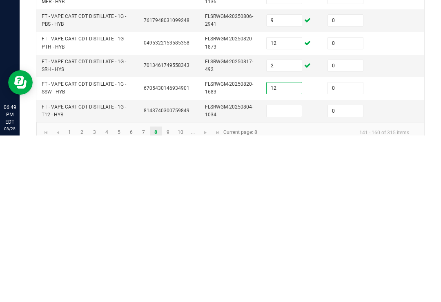
click at [296, 272] on input at bounding box center [284, 277] width 35 height 11
click at [406, 244] on td at bounding box center [414, 255] width 61 height 22
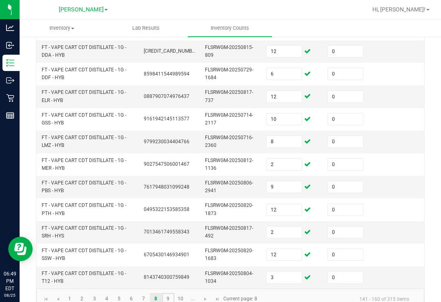
click at [169, 293] on link "9" at bounding box center [168, 299] width 12 height 12
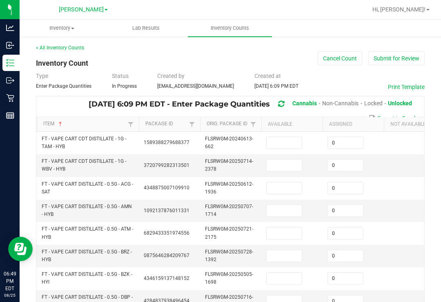
scroll to position [0, 0]
click at [282, 137] on input at bounding box center [284, 142] width 35 height 11
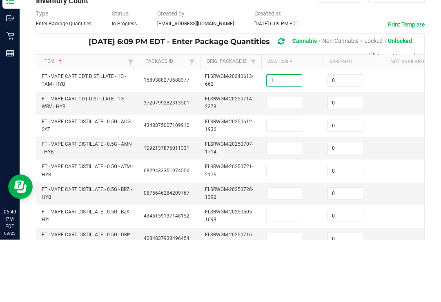
click at [291, 160] on input at bounding box center [284, 165] width 35 height 11
click at [289, 177] on td at bounding box center [292, 188] width 61 height 22
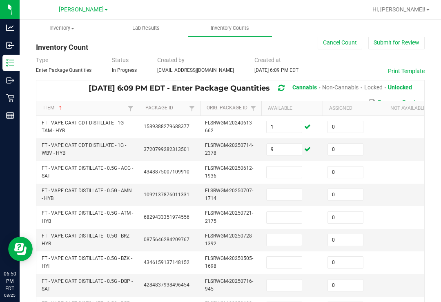
scroll to position [24, 0]
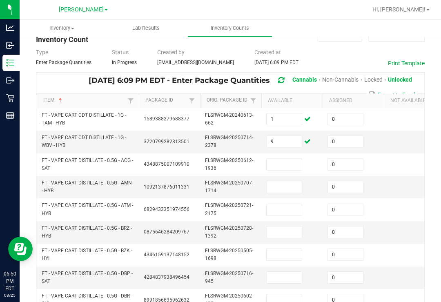
click at [288, 159] on input at bounding box center [284, 164] width 35 height 11
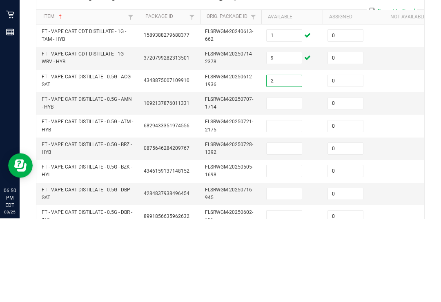
click at [290, 181] on input at bounding box center [284, 186] width 35 height 11
click at [288, 204] on input at bounding box center [284, 209] width 35 height 11
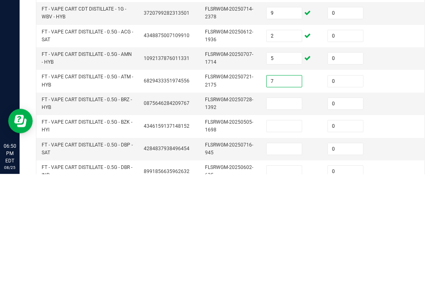
click at [293, 221] on td at bounding box center [292, 232] width 61 height 22
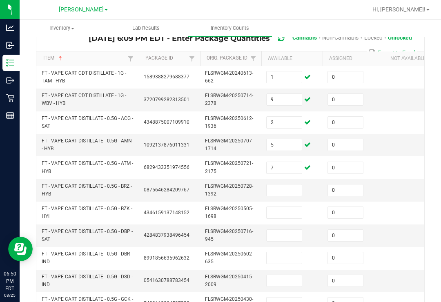
scroll to position [67, 0]
click at [291, 184] on input at bounding box center [284, 189] width 35 height 11
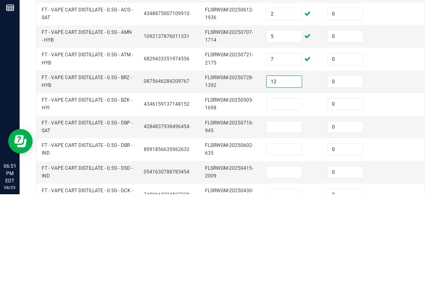
click at [291, 206] on input at bounding box center [284, 211] width 35 height 11
click at [289, 229] on input at bounding box center [284, 234] width 35 height 11
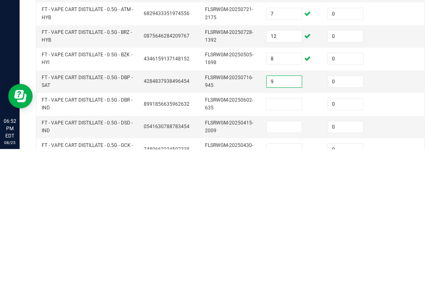
click at [278, 252] on input at bounding box center [284, 257] width 35 height 11
click at [293, 275] on input at bounding box center [284, 280] width 35 height 11
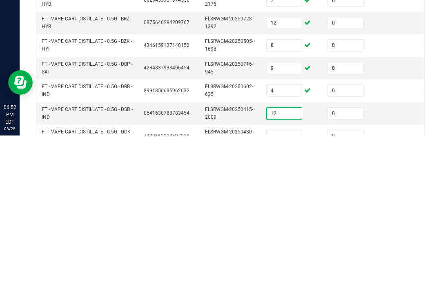
click at [289, 297] on input at bounding box center [284, 302] width 35 height 11
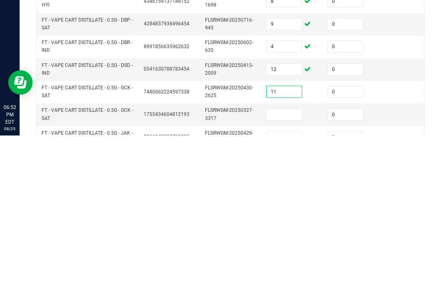
scroll to position [110, 0]
click at [289, 276] on input at bounding box center [284, 281] width 35 height 11
click at [285, 253] on input "11" at bounding box center [284, 258] width 35 height 11
click at [296, 299] on input at bounding box center [284, 304] width 35 height 11
click at [289, 253] on input "11" at bounding box center [284, 258] width 35 height 11
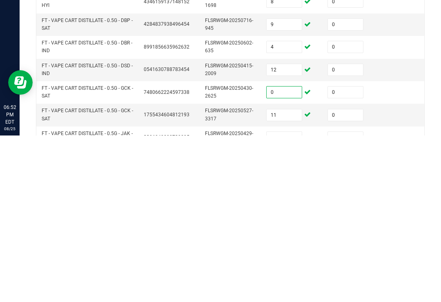
click at [283, 299] on input at bounding box center [284, 304] width 35 height 11
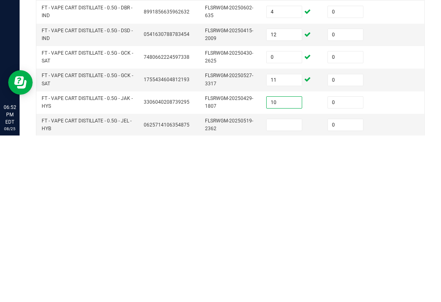
scroll to position [155, 0]
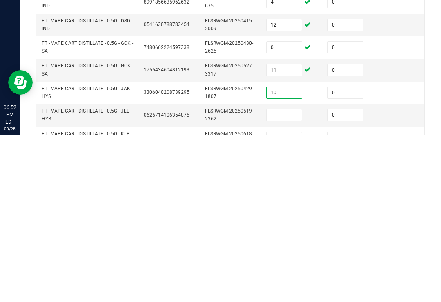
click at [297, 276] on input at bounding box center [284, 281] width 35 height 11
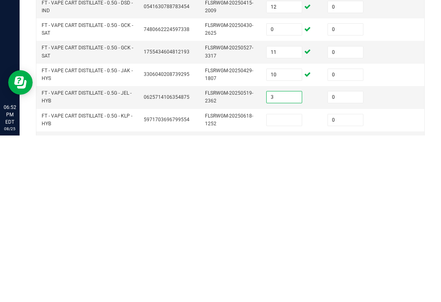
scroll to position [180, 0]
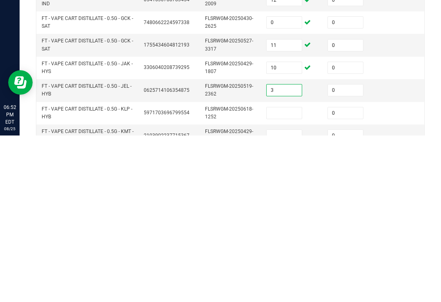
click at [279, 274] on input at bounding box center [284, 279] width 35 height 11
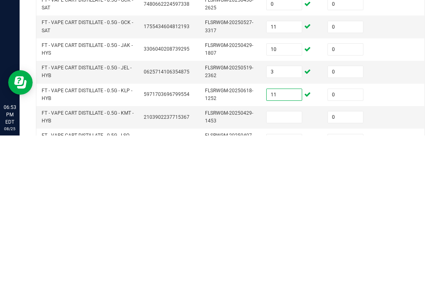
scroll to position [202, 0]
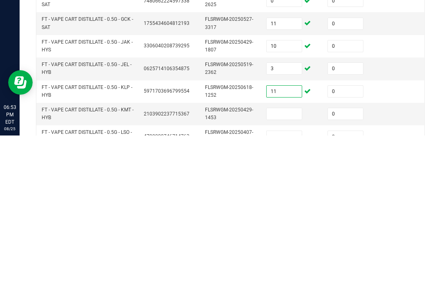
click at [276, 275] on input at bounding box center [284, 280] width 35 height 11
click at [295, 298] on input at bounding box center [284, 303] width 35 height 11
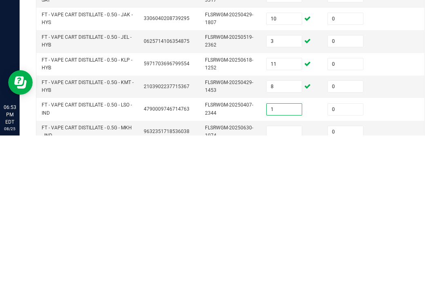
scroll to position [232, 0]
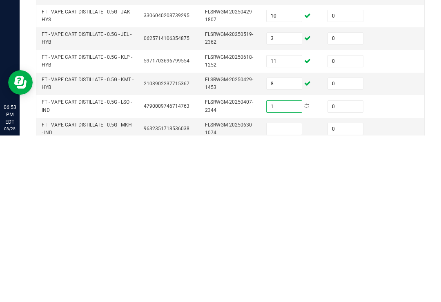
click at [288, 290] on input at bounding box center [284, 295] width 35 height 11
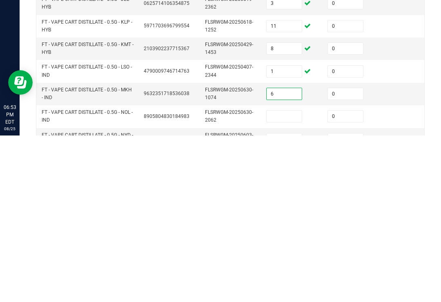
scroll to position [284, 0]
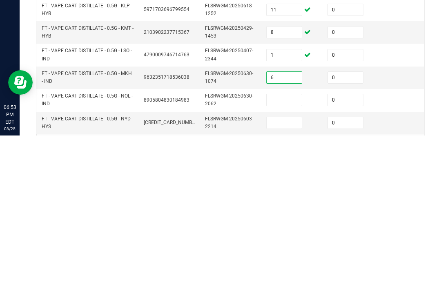
click at [296, 261] on input at bounding box center [284, 266] width 35 height 11
click at [284, 284] on input at bounding box center [284, 289] width 35 height 11
click at [414, 256] on td at bounding box center [414, 267] width 61 height 22
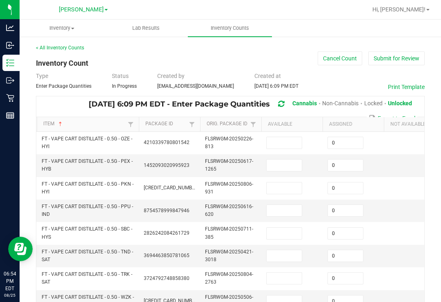
scroll to position [-1, 0]
click at [286, 137] on input at bounding box center [284, 142] width 35 height 11
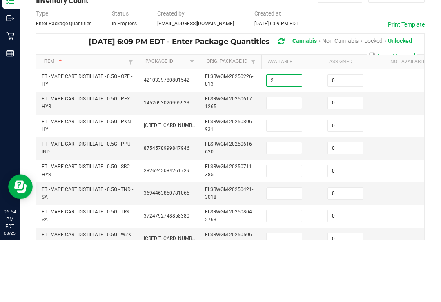
click at [280, 160] on input at bounding box center [284, 165] width 35 height 11
click at [281, 183] on input at bounding box center [284, 188] width 35 height 11
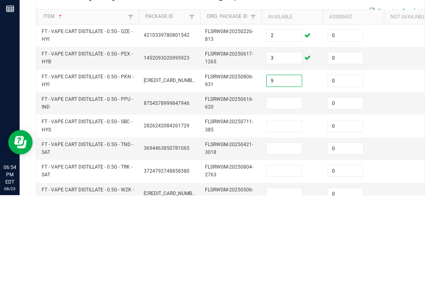
click at [284, 205] on input at bounding box center [284, 210] width 35 height 11
click at [293, 228] on input at bounding box center [284, 233] width 35 height 11
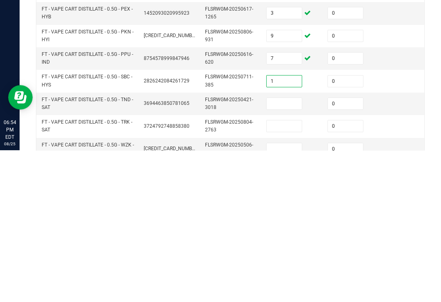
click at [291, 250] on input at bounding box center [284, 255] width 35 height 11
click at [309, 267] on td at bounding box center [292, 278] width 61 height 22
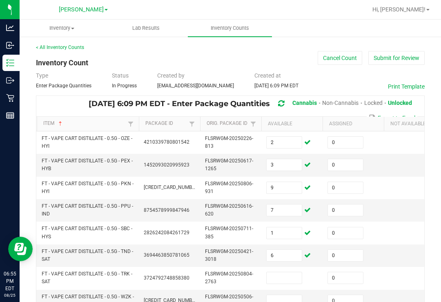
click at [292, 273] on input at bounding box center [284, 278] width 35 height 11
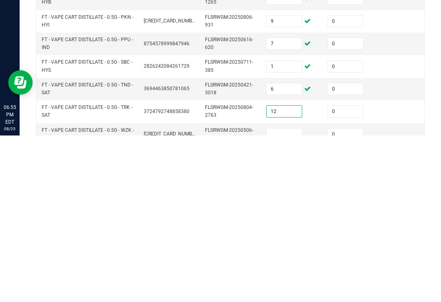
click at [295, 295] on input at bounding box center [284, 300] width 35 height 11
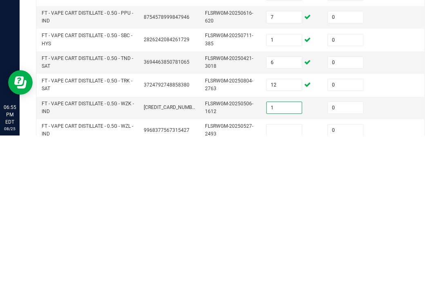
scroll to position [36, 0]
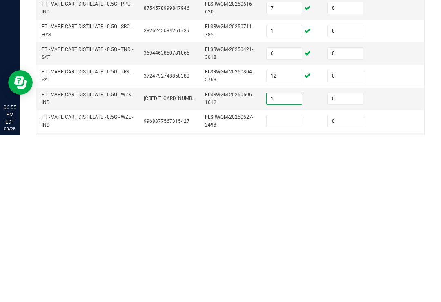
click at [280, 282] on input at bounding box center [284, 287] width 35 height 11
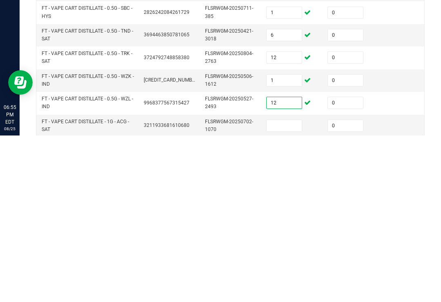
scroll to position [64, 0]
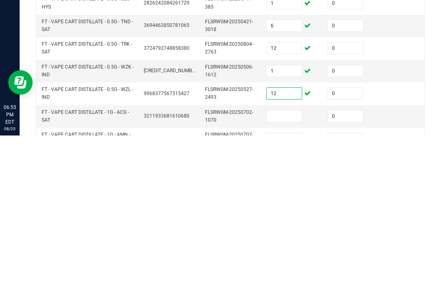
click at [283, 277] on input at bounding box center [284, 282] width 35 height 11
click at [327, 295] on td "0" at bounding box center [353, 306] width 61 height 22
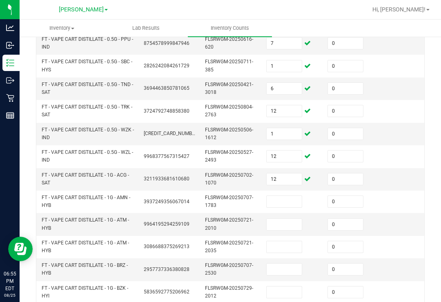
scroll to position [168, 0]
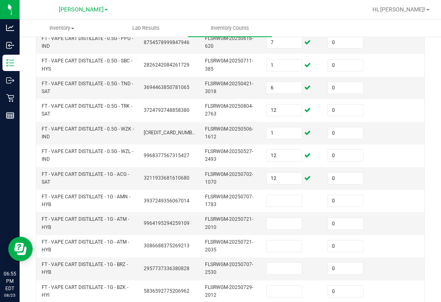
click at [288, 195] on input at bounding box center [284, 200] width 35 height 11
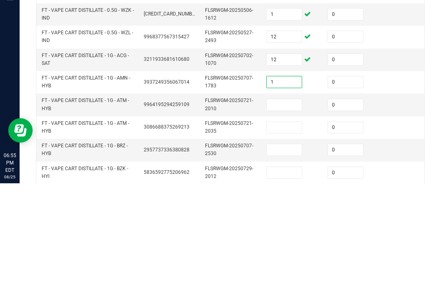
click at [286, 218] on input at bounding box center [284, 223] width 35 height 11
click at [287, 241] on input at bounding box center [284, 246] width 35 height 11
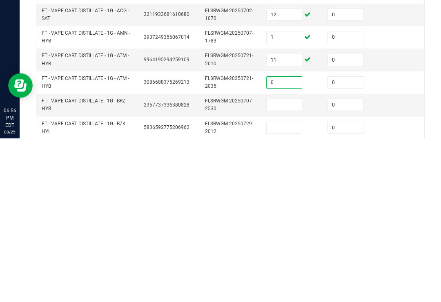
click at [298, 263] on input at bounding box center [284, 268] width 35 height 11
click at [287, 286] on input at bounding box center [284, 291] width 35 height 11
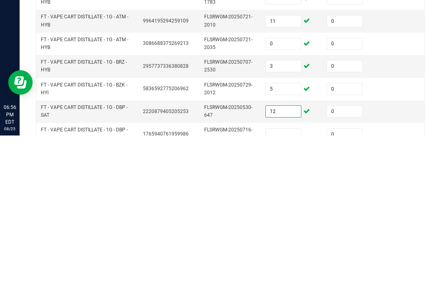
click at [286, 295] on input at bounding box center [283, 300] width 35 height 11
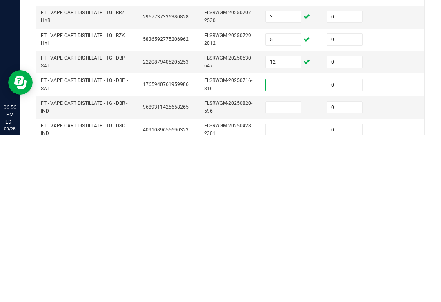
scroll to position [254, 0]
click at [301, 268] on input at bounding box center [283, 273] width 35 height 11
click at [292, 291] on input at bounding box center [283, 296] width 35 height 11
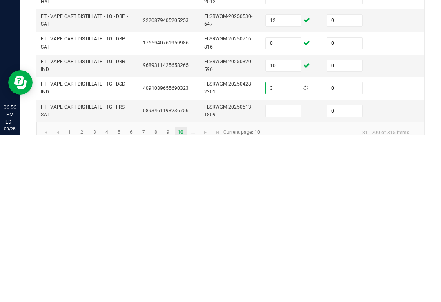
scroll to position [13, 0]
click at [297, 272] on input at bounding box center [283, 277] width 35 height 11
click at [400, 244] on td at bounding box center [413, 255] width 61 height 22
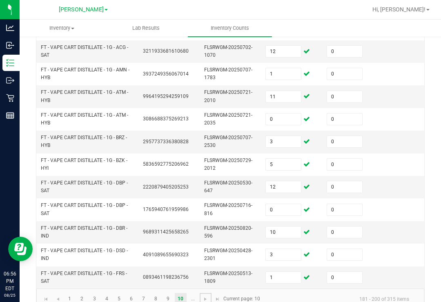
click at [209, 293] on link at bounding box center [206, 299] width 12 height 12
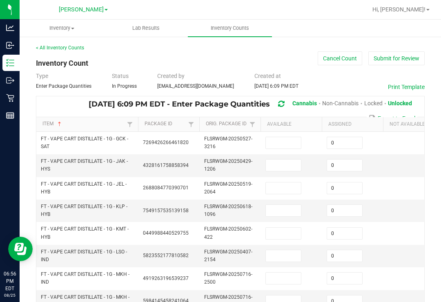
scroll to position [0, 0]
click at [290, 137] on input at bounding box center [283, 142] width 35 height 11
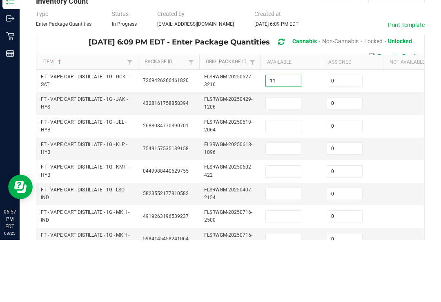
click at [297, 160] on input at bounding box center [283, 165] width 35 height 11
click at [299, 183] on input at bounding box center [283, 188] width 35 height 11
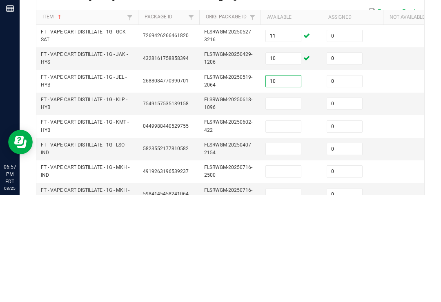
click at [284, 160] on input "10" at bounding box center [283, 165] width 35 height 11
click at [289, 205] on input at bounding box center [283, 210] width 35 height 11
click at [289, 228] on input at bounding box center [283, 233] width 35 height 11
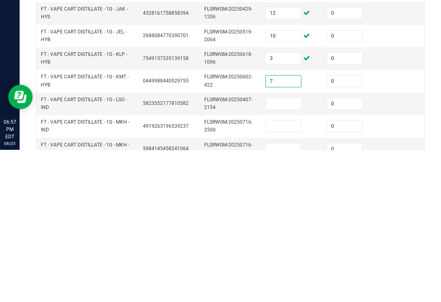
click at [289, 251] on input at bounding box center [283, 256] width 35 height 11
click at [287, 273] on input at bounding box center [283, 278] width 35 height 11
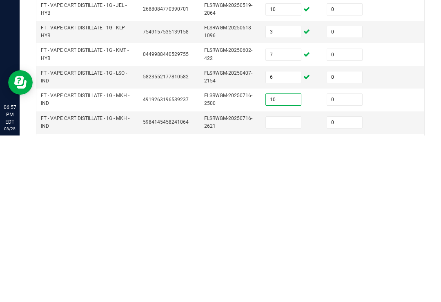
scroll to position [18, 0]
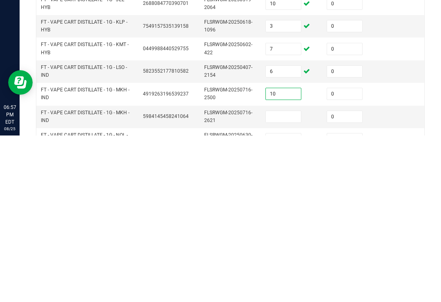
click at [282, 278] on input at bounding box center [283, 283] width 35 height 11
click at [288, 255] on input "10" at bounding box center [283, 260] width 35 height 11
click at [287, 300] on input at bounding box center [283, 305] width 35 height 11
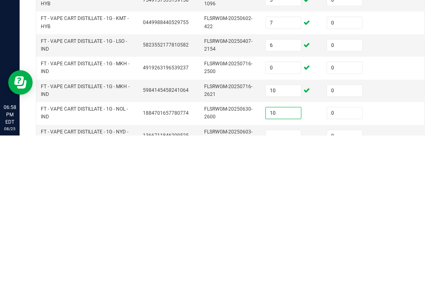
scroll to position [82, 0]
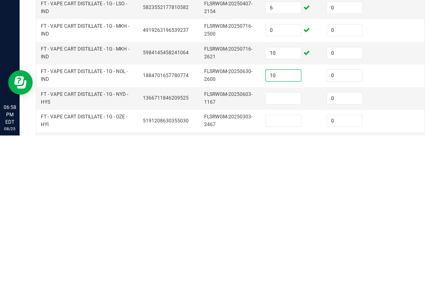
click at [289, 259] on input at bounding box center [283, 264] width 35 height 11
click at [281, 282] on input at bounding box center [283, 287] width 35 height 11
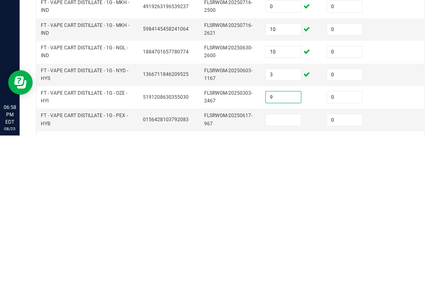
scroll to position [126, 0]
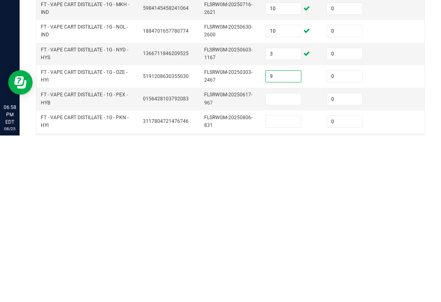
click at [287, 260] on input at bounding box center [283, 265] width 35 height 11
click at [299, 283] on input at bounding box center [283, 288] width 35 height 11
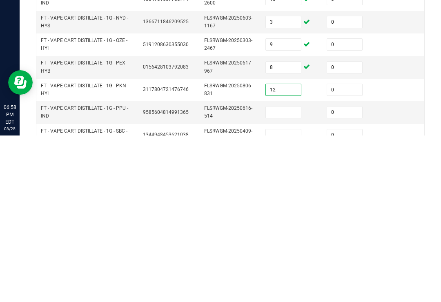
scroll to position [165, 0]
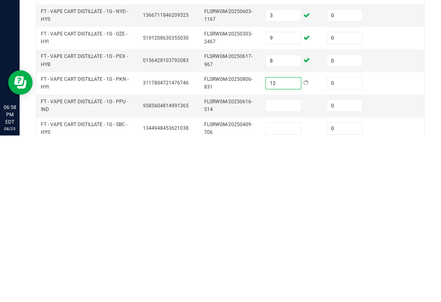
click at [289, 267] on input at bounding box center [283, 272] width 35 height 11
click at [292, 284] on td at bounding box center [291, 295] width 61 height 22
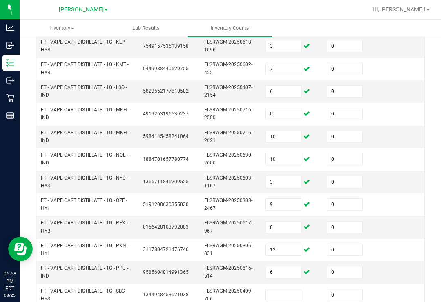
click at [292, 290] on input at bounding box center [283, 295] width 35 height 11
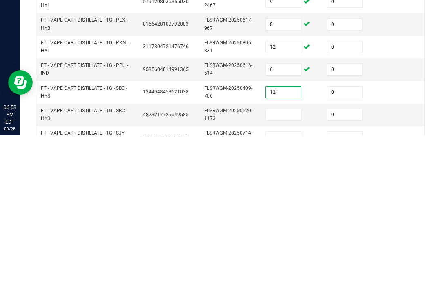
scroll to position [210, 0]
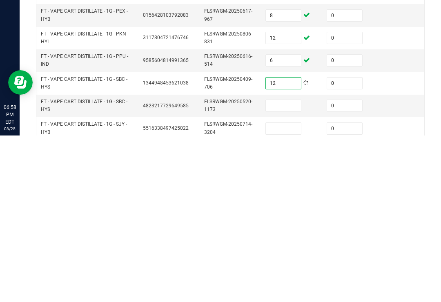
click at [284, 267] on input at bounding box center [283, 272] width 35 height 11
click at [284, 290] on input at bounding box center [283, 295] width 35 height 11
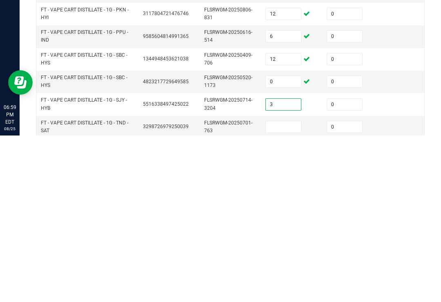
scroll to position [234, 0]
click at [293, 288] on input at bounding box center [283, 293] width 35 height 11
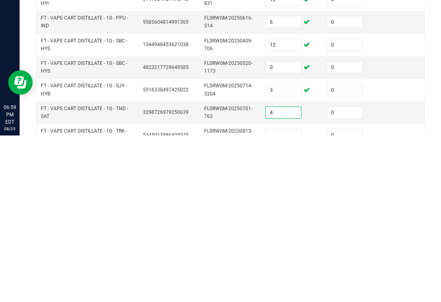
scroll to position [263, 0]
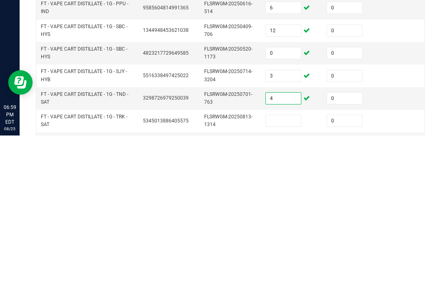
click at [317, 277] on td at bounding box center [291, 288] width 61 height 22
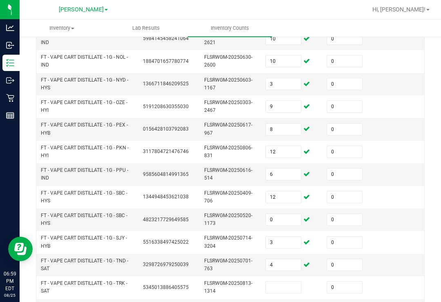
click at [294, 282] on input at bounding box center [283, 287] width 35 height 11
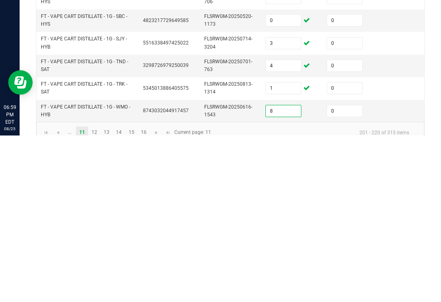
scroll to position [295, 0]
click at [397, 267] on td at bounding box center [413, 278] width 61 height 22
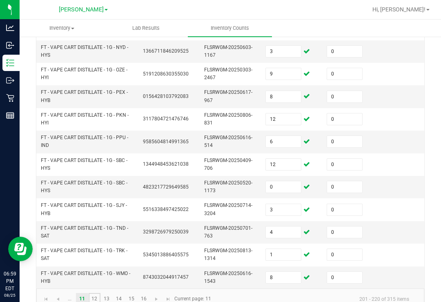
click at [96, 293] on link "12" at bounding box center [95, 299] width 12 height 12
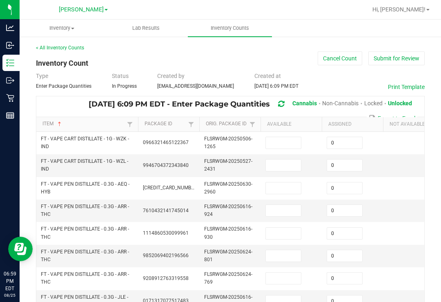
scroll to position [0, 0]
click at [300, 137] on input at bounding box center [283, 142] width 35 height 11
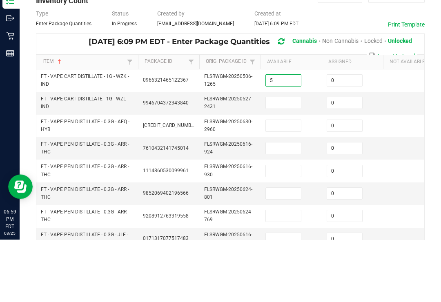
click at [287, 160] on input at bounding box center [283, 165] width 35 height 11
click at [282, 183] on input at bounding box center [283, 188] width 35 height 11
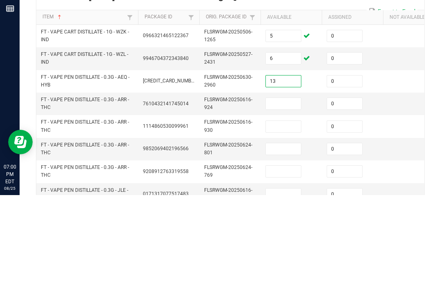
click at [290, 205] on input at bounding box center [283, 210] width 35 height 11
click at [298, 228] on input at bounding box center [283, 233] width 35 height 11
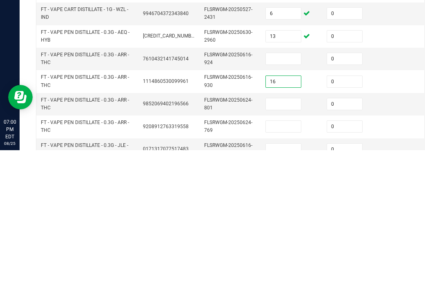
click at [296, 205] on input at bounding box center [283, 210] width 35 height 11
click at [285, 251] on input at bounding box center [283, 256] width 35 height 11
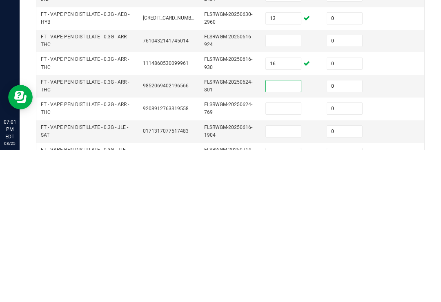
scroll to position [16, 0]
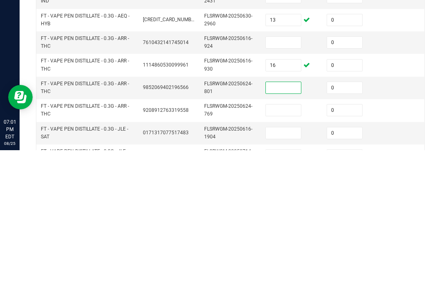
click at [290, 189] on input at bounding box center [283, 194] width 35 height 11
click at [287, 234] on input at bounding box center [283, 239] width 35 height 11
click at [288, 257] on input at bounding box center [283, 262] width 35 height 11
click at [289, 280] on input at bounding box center [283, 285] width 35 height 11
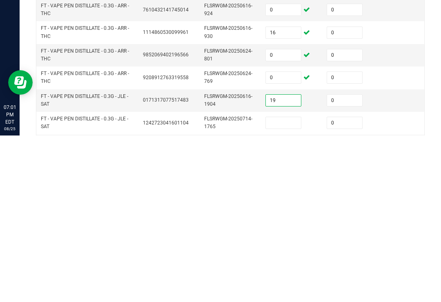
scroll to position [63, 0]
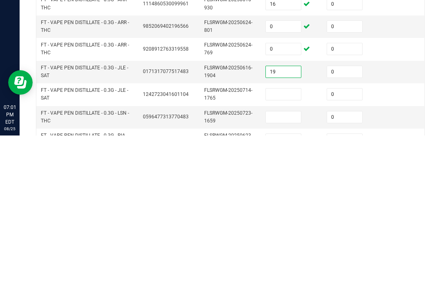
click at [289, 255] on input at bounding box center [283, 260] width 35 height 11
click at [290, 278] on input at bounding box center [283, 283] width 35 height 11
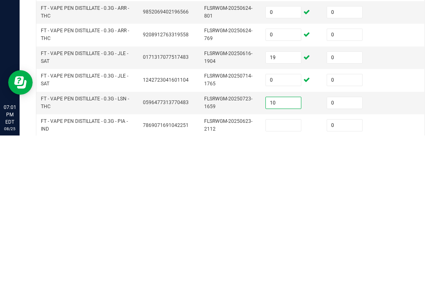
scroll to position [84, 0]
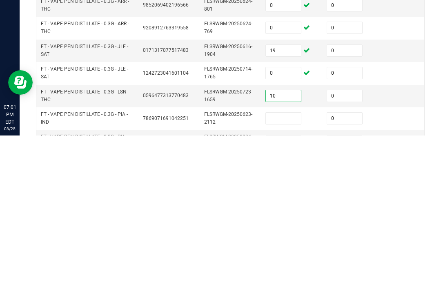
click at [280, 280] on input at bounding box center [283, 285] width 35 height 11
click at [279, 302] on input at bounding box center [283, 307] width 35 height 11
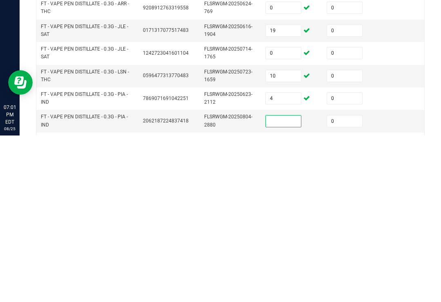
scroll to position [119, 0]
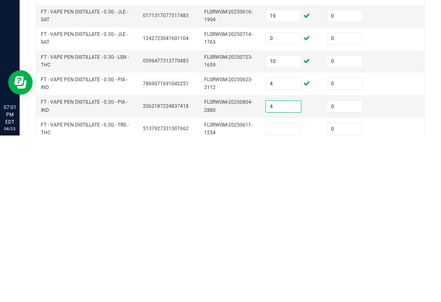
click at [273, 245] on input "4" at bounding box center [283, 250] width 35 height 11
click at [293, 290] on input at bounding box center [283, 295] width 35 height 11
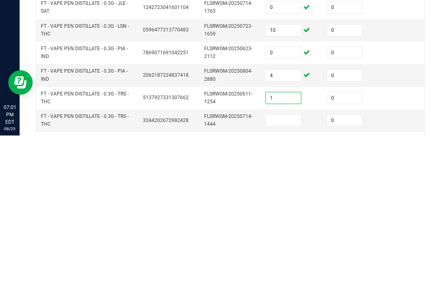
scroll to position [157, 0]
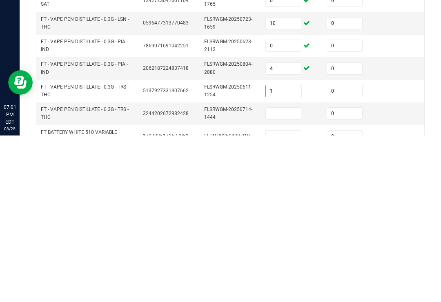
click at [281, 275] on input at bounding box center [283, 280] width 35 height 11
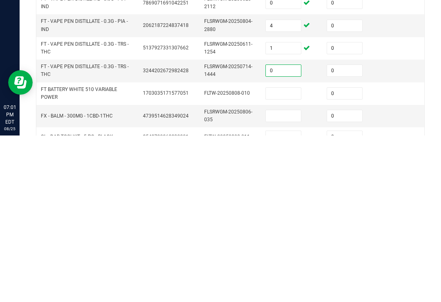
scroll to position [198, 0]
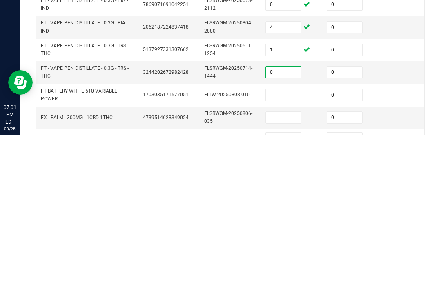
click at [290, 256] on input at bounding box center [283, 261] width 35 height 11
click at [284, 279] on input at bounding box center [283, 284] width 35 height 11
click at [293, 300] on input at bounding box center [283, 305] width 35 height 11
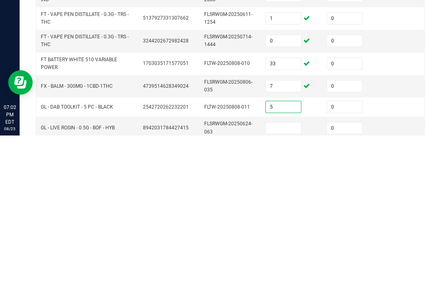
scroll to position [256, 0]
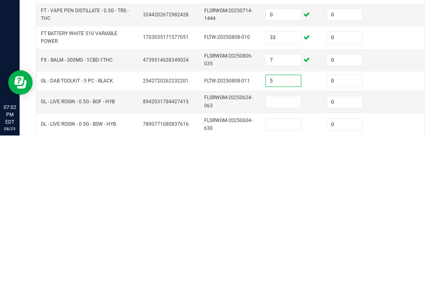
click at [286, 263] on input at bounding box center [283, 268] width 35 height 11
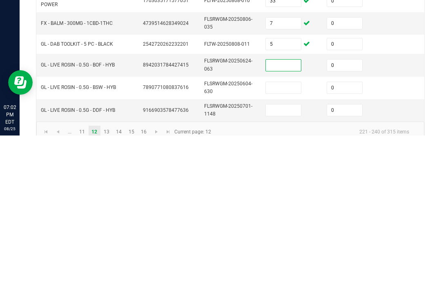
scroll to position [292, 0]
click at [110, 293] on link "13" at bounding box center [107, 299] width 12 height 12
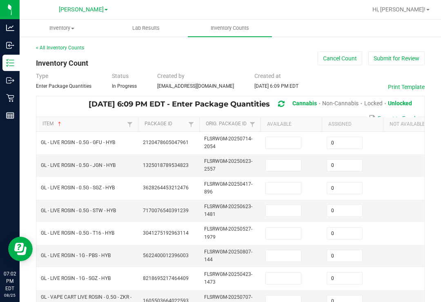
scroll to position [0, 0]
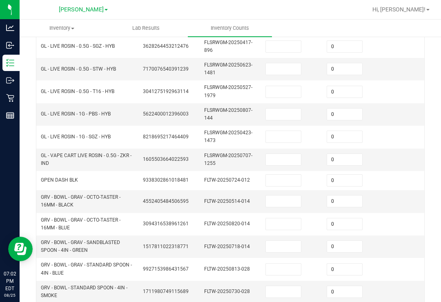
click at [280, 154] on input at bounding box center [283, 159] width 35 height 11
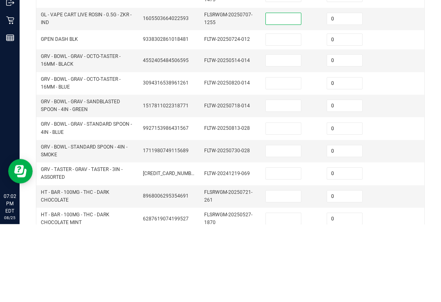
scroll to position [206, 0]
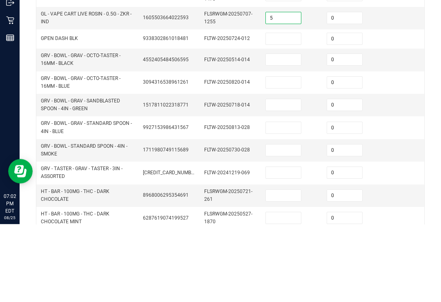
click at [301, 111] on input at bounding box center [283, 116] width 35 height 11
click at [276, 132] on input at bounding box center [283, 137] width 35 height 11
click at [291, 155] on input at bounding box center [283, 160] width 35 height 11
click at [293, 177] on input at bounding box center [283, 182] width 35 height 11
click at [275, 200] on input at bounding box center [283, 205] width 35 height 11
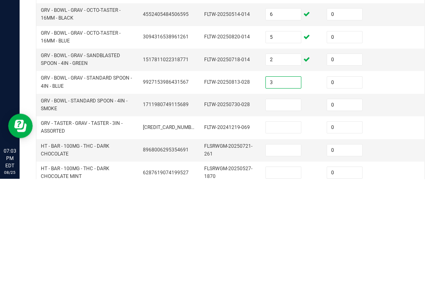
click at [293, 223] on input at bounding box center [283, 228] width 35 height 11
click at [284, 245] on input at bounding box center [283, 250] width 35 height 11
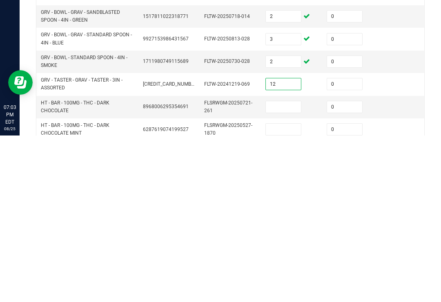
click at [275, 268] on input at bounding box center [283, 273] width 35 height 11
click at [282, 285] on td at bounding box center [291, 296] width 61 height 22
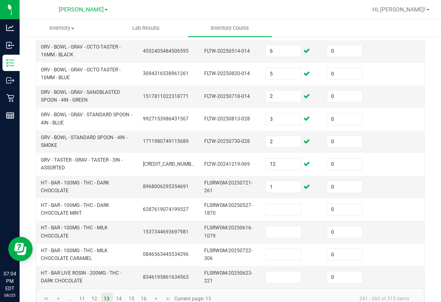
click at [291, 204] on input at bounding box center [283, 209] width 35 height 11
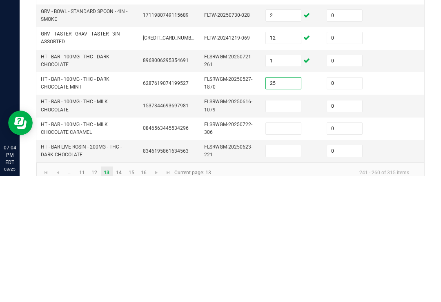
click at [287, 227] on input at bounding box center [283, 232] width 35 height 11
click at [289, 249] on input at bounding box center [283, 254] width 35 height 11
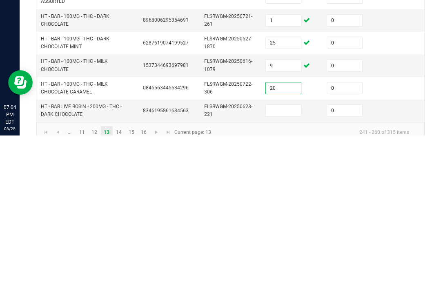
click at [283, 272] on input at bounding box center [283, 277] width 35 height 11
click at [397, 244] on td at bounding box center [413, 255] width 61 height 22
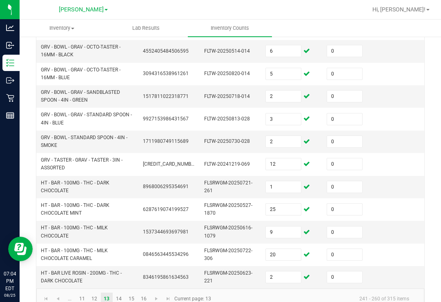
click at [114, 271] on td "HT - BAR LIVE ROSIN - 200MG - THC - DARK CHOCOLATE" at bounding box center [87, 277] width 102 height 22
click at [121, 293] on link "14" at bounding box center [119, 299] width 12 height 12
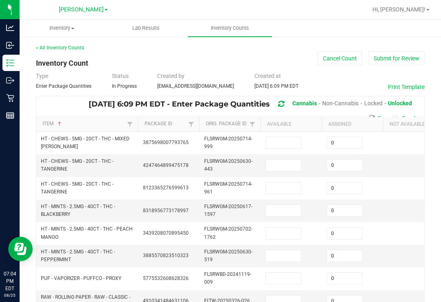
scroll to position [0, 0]
click at [275, 137] on input at bounding box center [283, 142] width 35 height 11
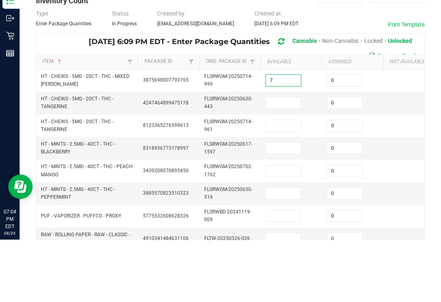
click at [286, 160] on input at bounding box center [283, 165] width 35 height 11
click at [281, 183] on input at bounding box center [283, 188] width 35 height 11
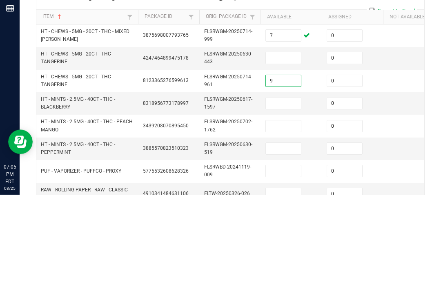
click at [289, 160] on input at bounding box center [283, 165] width 35 height 11
click at [289, 205] on input at bounding box center [283, 210] width 35 height 11
click at [292, 222] on td at bounding box center [291, 233] width 61 height 22
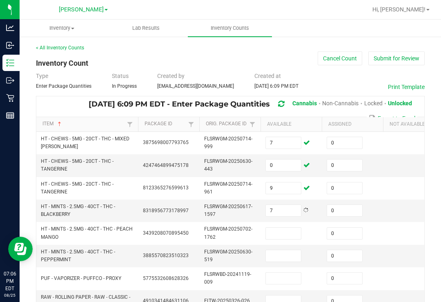
click at [282, 251] on input at bounding box center [283, 256] width 35 height 11
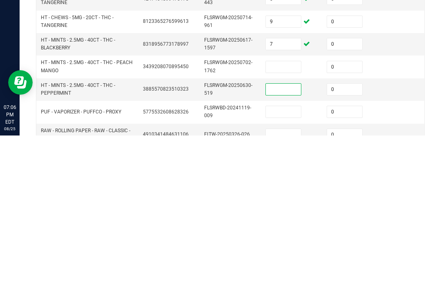
click at [286, 228] on input at bounding box center [283, 233] width 35 height 11
click at [281, 251] on input at bounding box center [283, 256] width 35 height 11
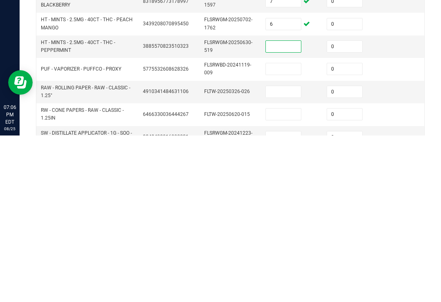
scroll to position [36, 0]
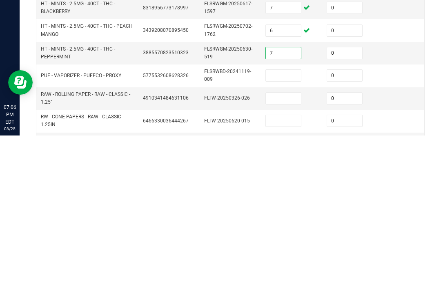
click at [289, 237] on input at bounding box center [283, 242] width 35 height 11
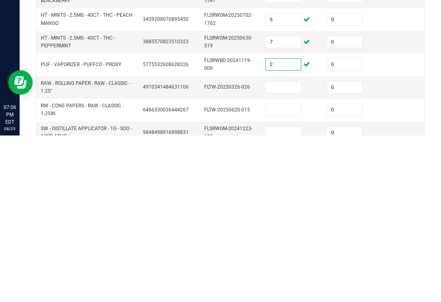
scroll to position [48, 0]
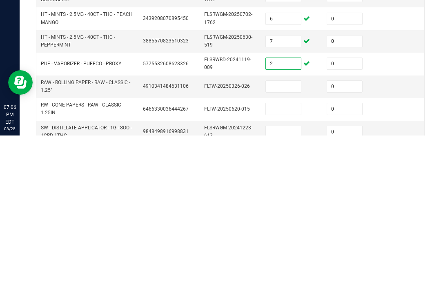
click at [390, 265] on td at bounding box center [413, 276] width 61 height 22
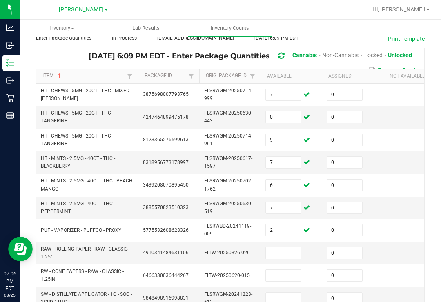
click at [278, 242] on td at bounding box center [291, 253] width 61 height 22
click at [286, 248] on input at bounding box center [283, 253] width 35 height 11
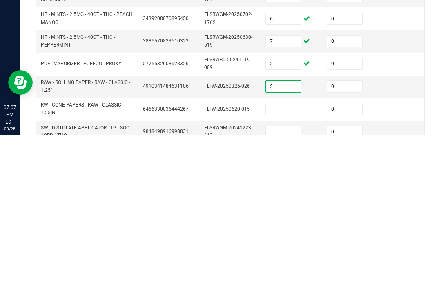
click at [284, 270] on input at bounding box center [283, 275] width 35 height 11
click at [297, 293] on input at bounding box center [283, 298] width 35 height 11
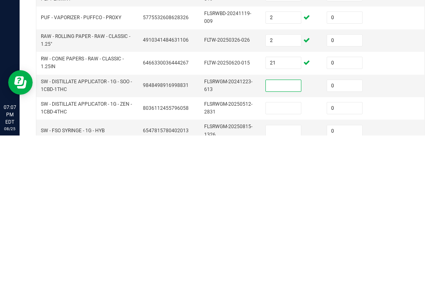
scroll to position [95, 0]
click at [277, 263] on td at bounding box center [291, 274] width 61 height 22
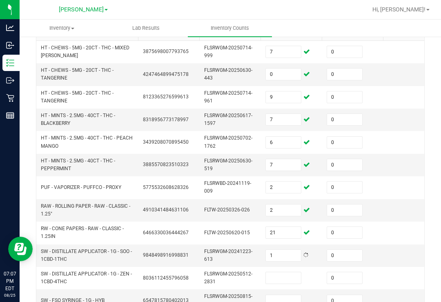
click at [290, 273] on input at bounding box center [283, 278] width 35 height 11
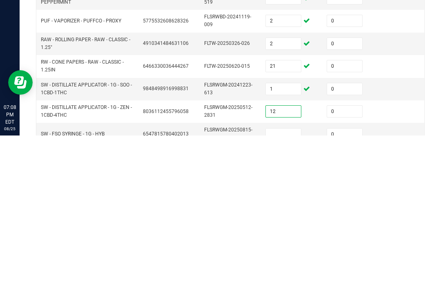
click at [282, 295] on input at bounding box center [283, 300] width 35 height 11
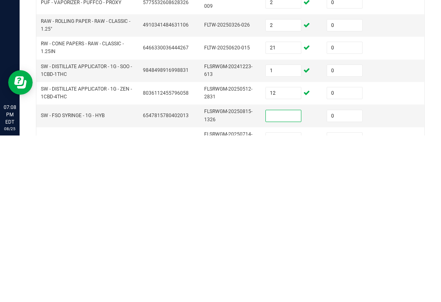
scroll to position [131, 0]
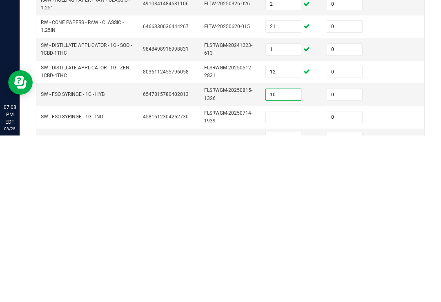
click at [289, 278] on input at bounding box center [283, 283] width 35 height 11
click at [283, 295] on td at bounding box center [291, 304] width 61 height 19
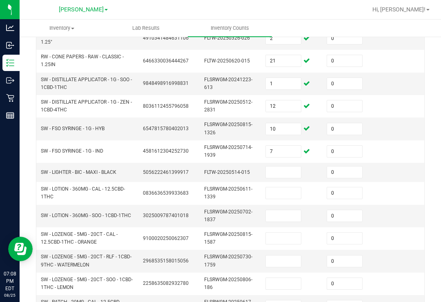
click at [280, 167] on input at bounding box center [283, 172] width 35 height 11
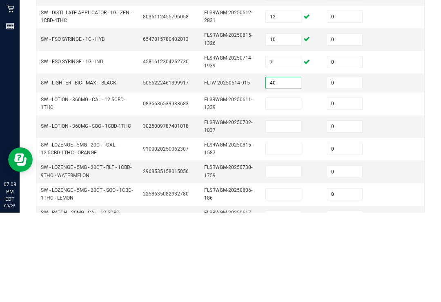
click at [293, 188] on input at bounding box center [283, 193] width 35 height 11
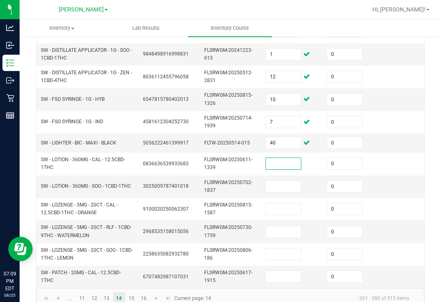
click at [281, 158] on input at bounding box center [283, 163] width 35 height 11
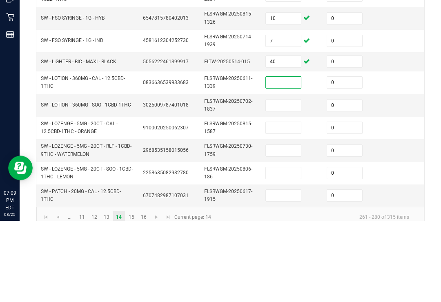
scroll to position [292, 0]
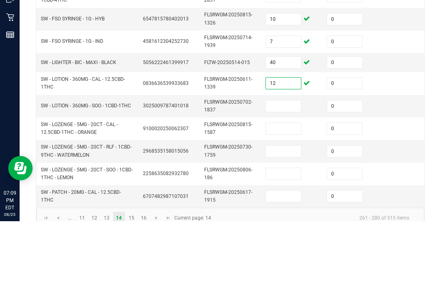
click at [288, 181] on input at bounding box center [283, 186] width 35 height 11
click at [292, 204] on input at bounding box center [283, 209] width 35 height 11
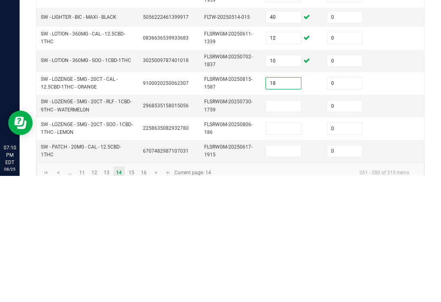
click at [301, 227] on input at bounding box center [283, 232] width 35 height 11
click at [279, 249] on input at bounding box center [283, 254] width 35 height 11
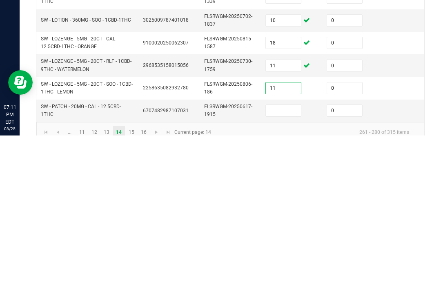
click at [299, 272] on input at bounding box center [283, 277] width 35 height 11
click at [402, 266] on td at bounding box center [413, 277] width 61 height 22
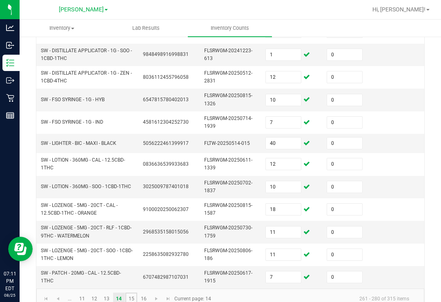
click at [132, 293] on link "15" at bounding box center [131, 299] width 12 height 12
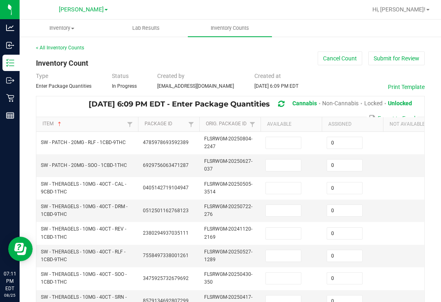
scroll to position [0, 0]
click at [279, 137] on input at bounding box center [283, 142] width 35 height 11
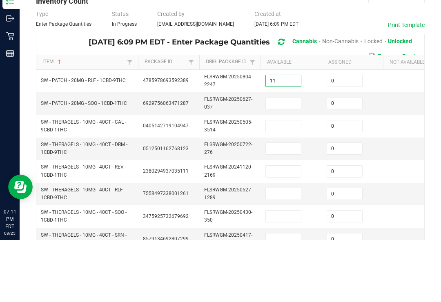
click at [290, 160] on input at bounding box center [283, 165] width 35 height 11
click at [296, 183] on input at bounding box center [283, 188] width 35 height 11
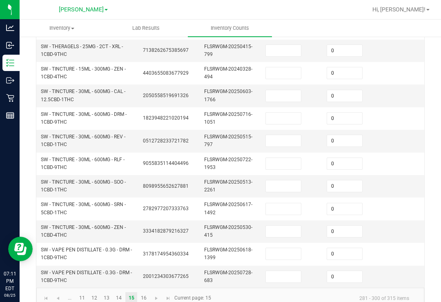
scroll to position [295, 0]
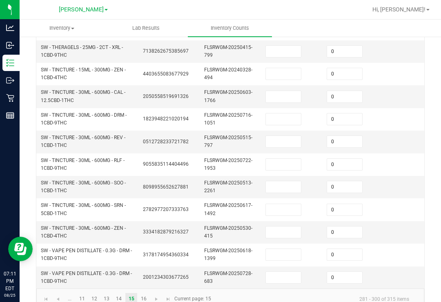
click at [291, 249] on input at bounding box center [283, 254] width 35 height 11
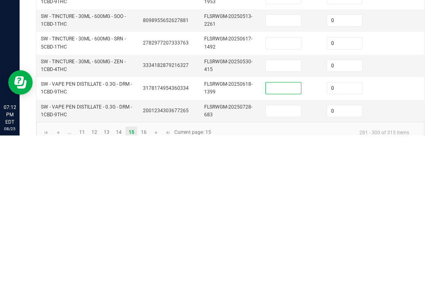
click at [286, 272] on input at bounding box center [283, 277] width 35 height 11
click at [394, 244] on td at bounding box center [413, 255] width 61 height 22
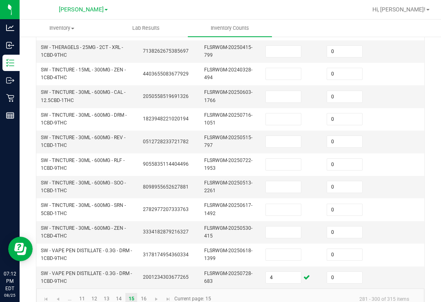
click at [289, 249] on input at bounding box center [283, 254] width 35 height 11
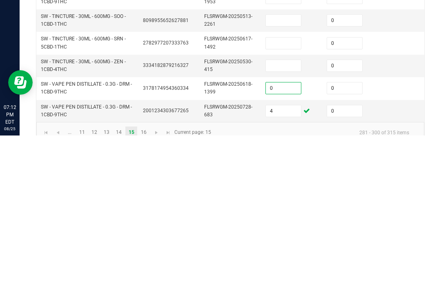
click at [398, 267] on td at bounding box center [413, 278] width 61 height 22
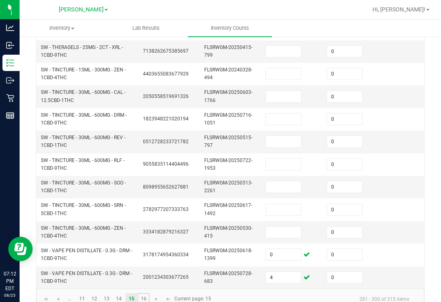
click at [142, 293] on link "16" at bounding box center [144, 299] width 12 height 12
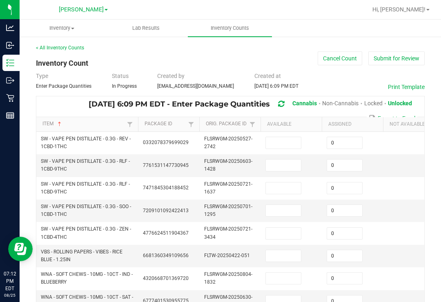
scroll to position [0, 0]
click at [275, 137] on input at bounding box center [283, 142] width 35 height 11
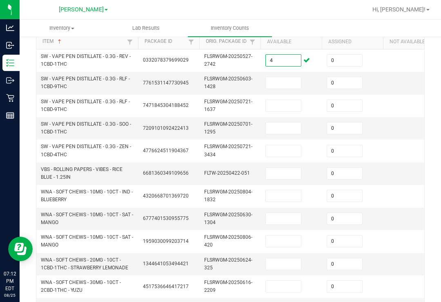
scroll to position [80, 0]
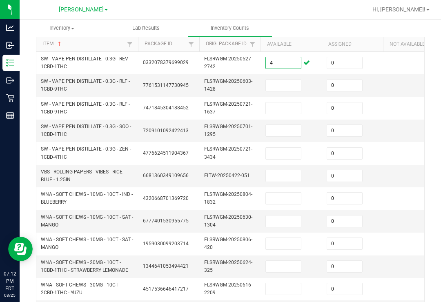
click at [288, 80] on input at bounding box center [283, 85] width 35 height 11
click at [289, 103] on input at bounding box center [283, 108] width 35 height 11
click at [289, 80] on input at bounding box center [283, 85] width 35 height 11
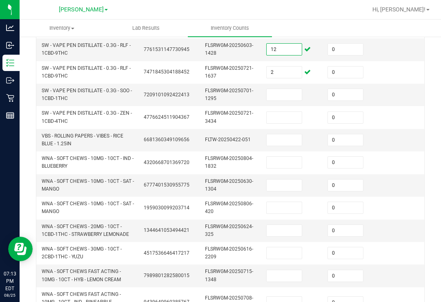
scroll to position [0, 0]
click at [286, 90] on input at bounding box center [284, 94] width 35 height 11
click at [283, 113] on input at bounding box center [284, 117] width 35 height 11
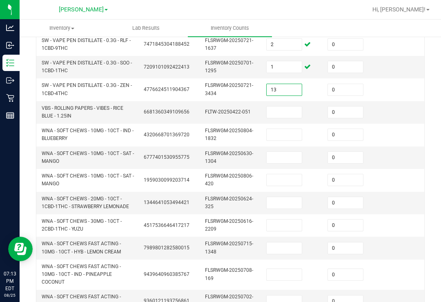
scroll to position [159, 0]
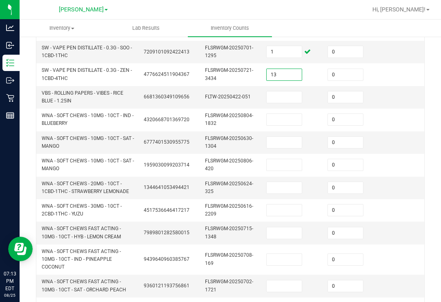
click at [290, 93] on input at bounding box center [284, 97] width 35 height 11
click at [300, 114] on input at bounding box center [284, 119] width 35 height 11
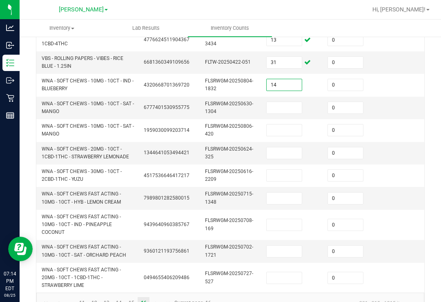
scroll to position [195, 0]
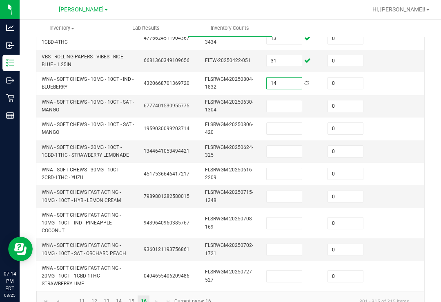
click at [282, 101] on input at bounding box center [284, 106] width 35 height 11
click at [283, 123] on input at bounding box center [284, 128] width 35 height 11
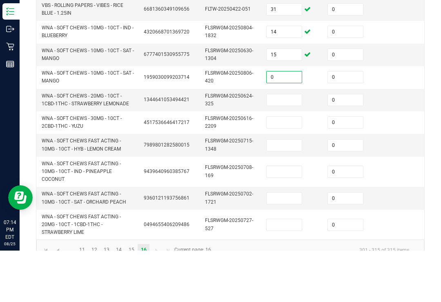
click at [300, 146] on input at bounding box center [284, 151] width 35 height 11
click at [291, 168] on input at bounding box center [284, 173] width 35 height 11
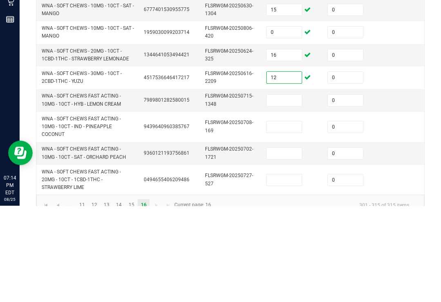
click at [288, 191] on input at bounding box center [284, 196] width 35 height 11
click at [285, 218] on input at bounding box center [284, 223] width 35 height 11
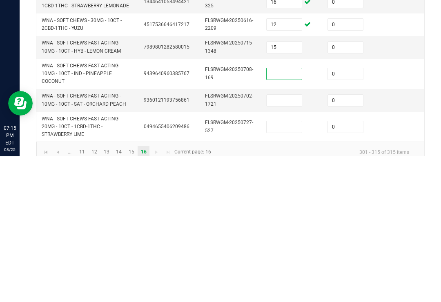
scroll to position [199, 0]
click at [288, 241] on input at bounding box center [284, 246] width 35 height 11
click at [297, 268] on input at bounding box center [284, 273] width 35 height 11
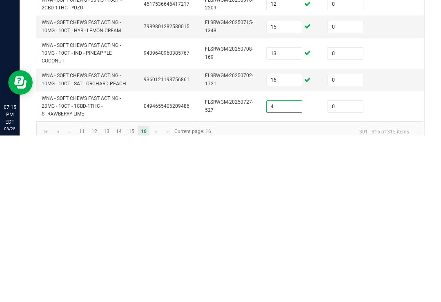
click at [393, 235] on td at bounding box center [414, 246] width 61 height 22
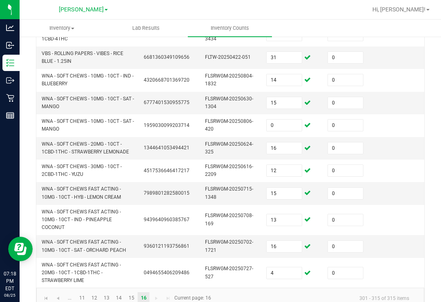
scroll to position [199, 0]
click at [103, 293] on link "13" at bounding box center [107, 299] width 12 height 12
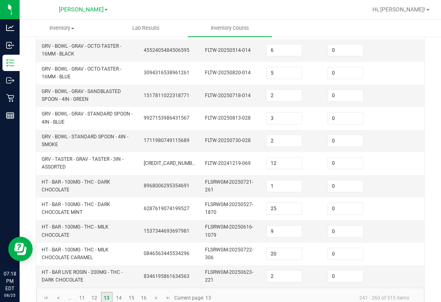
scroll to position [292, 0]
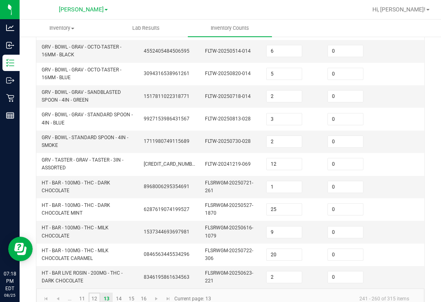
click at [93, 293] on link "12" at bounding box center [95, 299] width 12 height 12
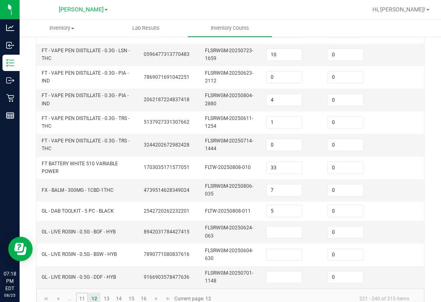
click at [86, 293] on link "11" at bounding box center [82, 299] width 12 height 12
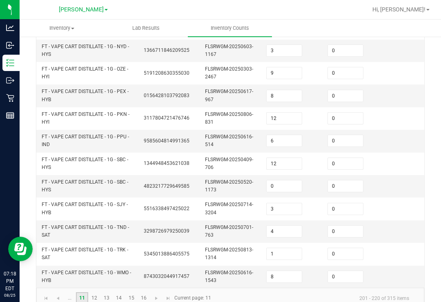
scroll to position [295, 0]
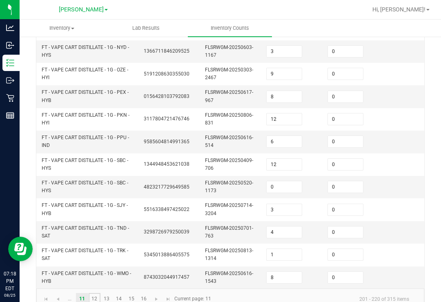
click at [95, 293] on link "12" at bounding box center [95, 299] width 12 height 12
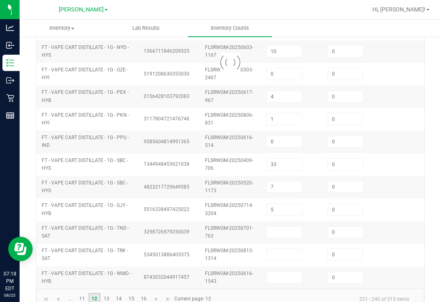
scroll to position [292, 0]
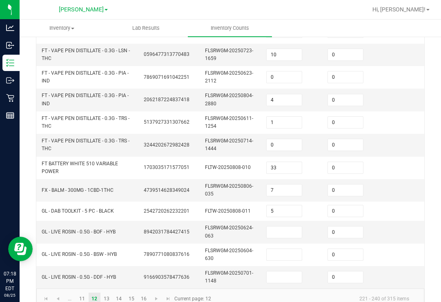
click at [284, 227] on input at bounding box center [284, 232] width 35 height 11
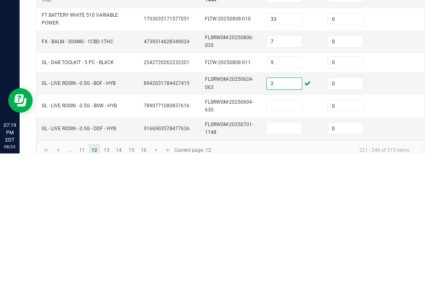
click at [295, 249] on input at bounding box center [284, 254] width 35 height 11
click at [286, 272] on input at bounding box center [284, 277] width 35 height 11
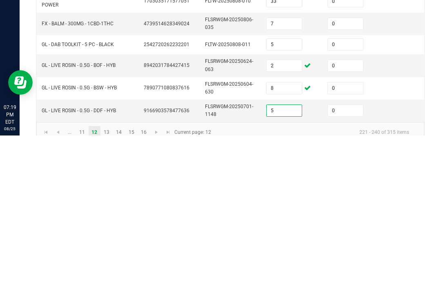
click at [394, 244] on td at bounding box center [414, 255] width 61 height 22
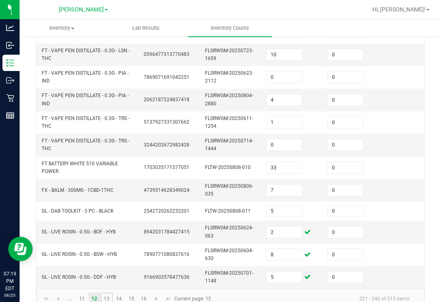
click at [105, 293] on link "13" at bounding box center [107, 299] width 12 height 12
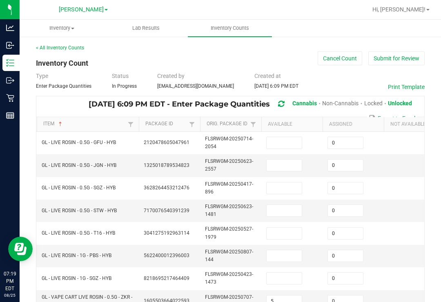
scroll to position [0, 0]
click at [286, 137] on input at bounding box center [284, 142] width 35 height 11
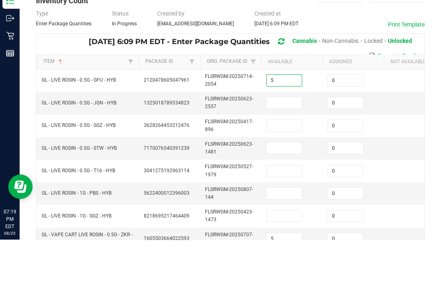
click at [296, 160] on input at bounding box center [284, 165] width 35 height 11
click at [286, 183] on input at bounding box center [284, 188] width 35 height 11
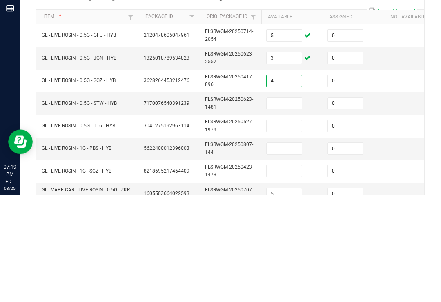
click at [291, 205] on input at bounding box center [284, 210] width 35 height 11
click at [290, 228] on input at bounding box center [284, 233] width 35 height 11
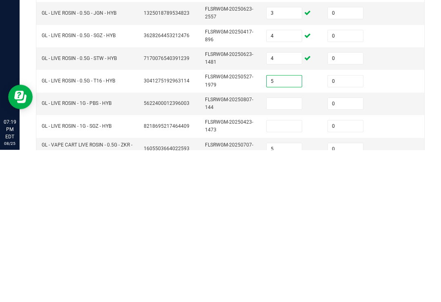
click at [290, 251] on input at bounding box center [284, 256] width 35 height 11
click at [291, 273] on input at bounding box center [284, 278] width 35 height 11
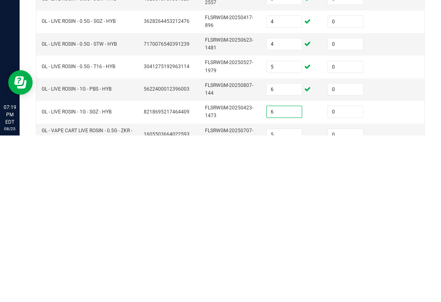
click at [391, 245] on td at bounding box center [414, 256] width 61 height 22
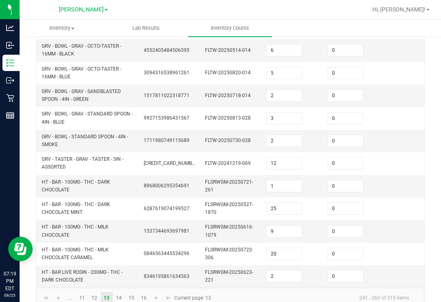
scroll to position [292, 0]
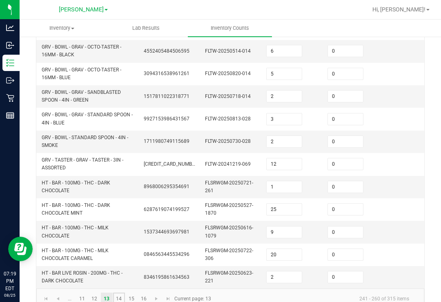
click at [117, 293] on link "14" at bounding box center [119, 299] width 12 height 12
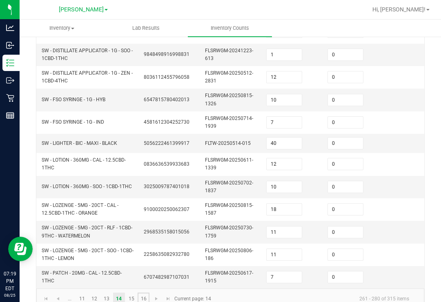
click at [147, 293] on link "16" at bounding box center [144, 299] width 12 height 12
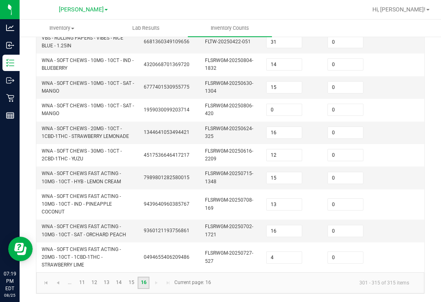
scroll to position [199, 0]
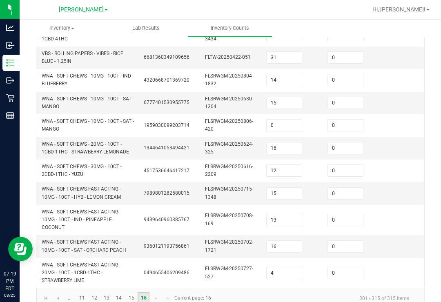
click at [150, 293] on link "16" at bounding box center [144, 299] width 12 height 12
click at [130, 293] on link "15" at bounding box center [131, 299] width 12 height 12
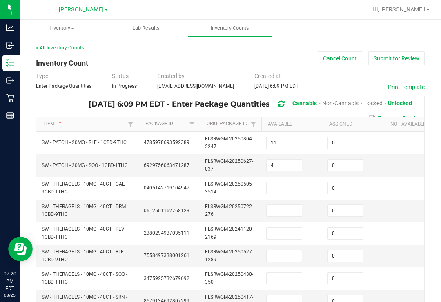
scroll to position [0, 0]
click at [279, 183] on input at bounding box center [284, 188] width 35 height 11
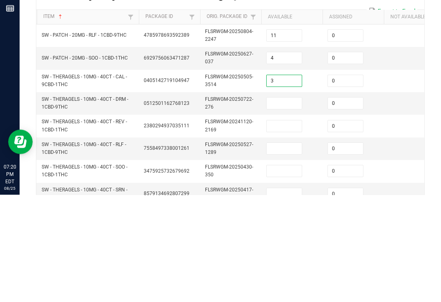
click at [292, 205] on input at bounding box center [284, 210] width 35 height 11
click at [290, 228] on input at bounding box center [284, 233] width 35 height 11
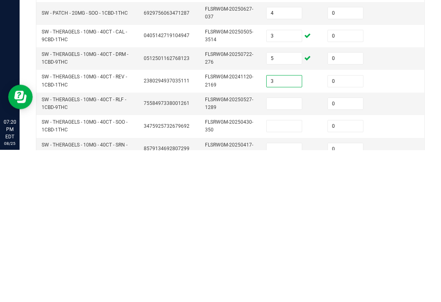
click at [282, 251] on input at bounding box center [284, 256] width 35 height 11
click at [291, 273] on input at bounding box center [284, 278] width 35 height 11
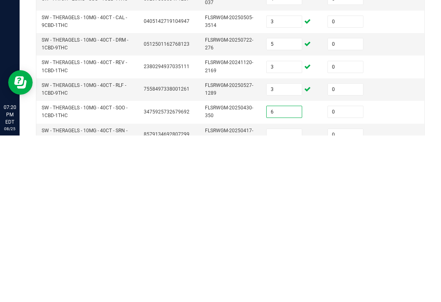
click at [291, 296] on input at bounding box center [284, 301] width 35 height 11
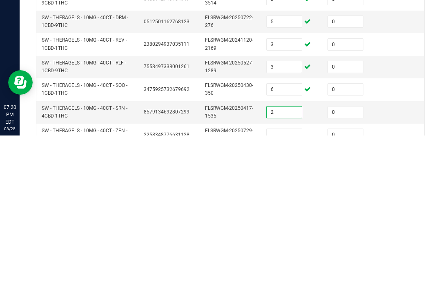
scroll to position [45, 0]
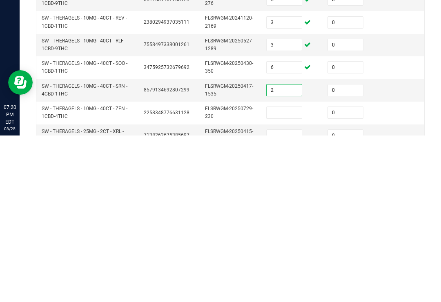
click at [282, 274] on input at bounding box center [284, 279] width 35 height 11
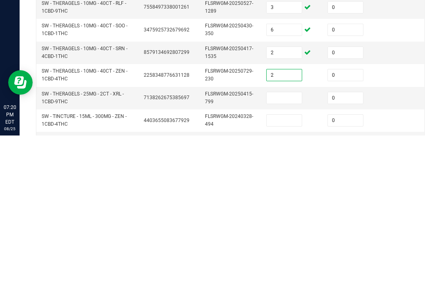
scroll to position [83, 0]
click at [288, 253] on td at bounding box center [292, 264] width 61 height 22
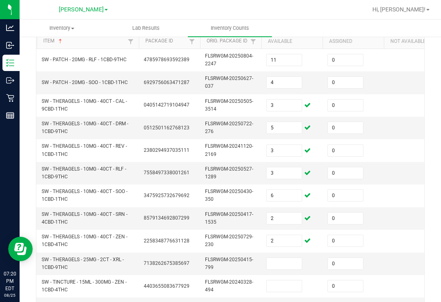
click at [281, 258] on input at bounding box center [284, 263] width 35 height 11
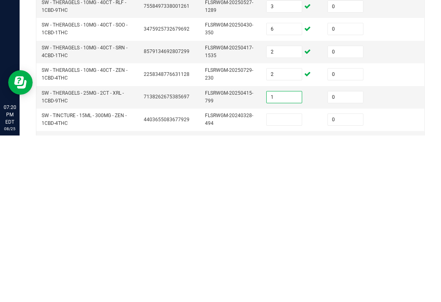
click at [290, 281] on input at bounding box center [284, 286] width 35 height 11
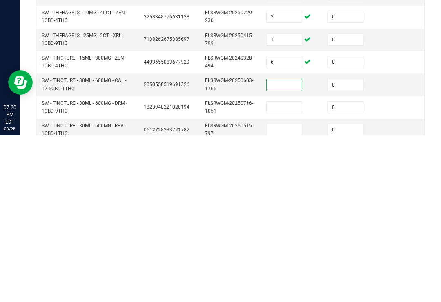
scroll to position [140, 0]
click at [293, 264] on td at bounding box center [292, 275] width 61 height 22
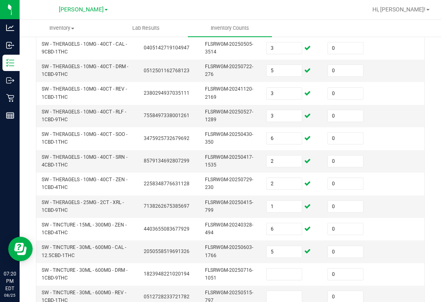
click at [292, 264] on td at bounding box center [292, 275] width 61 height 22
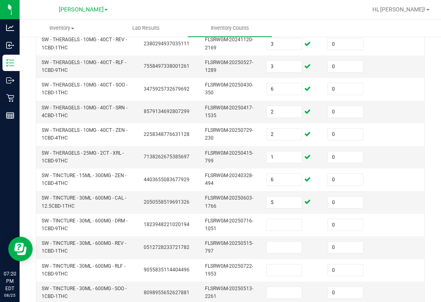
scroll to position [195, 0]
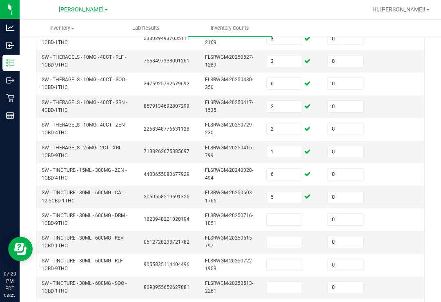
click at [287, 214] on input at bounding box center [284, 219] width 35 height 11
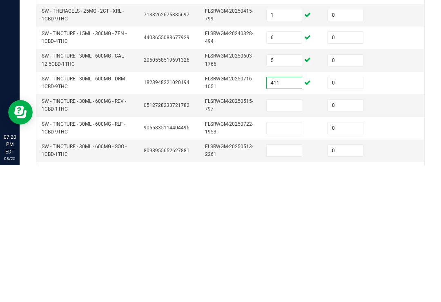
click at [286, 237] on input at bounding box center [284, 242] width 35 height 11
click at [286, 214] on input "411" at bounding box center [284, 219] width 35 height 11
click at [287, 237] on input at bounding box center [284, 242] width 35 height 11
click at [290, 259] on input at bounding box center [284, 264] width 35 height 11
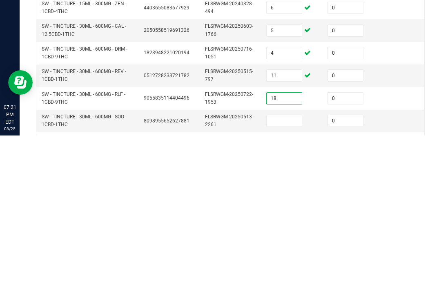
click at [288, 282] on input at bounding box center [284, 287] width 35 height 11
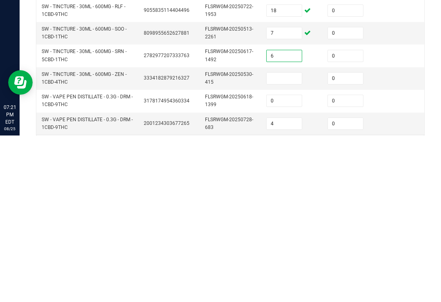
scroll to position [288, 0]
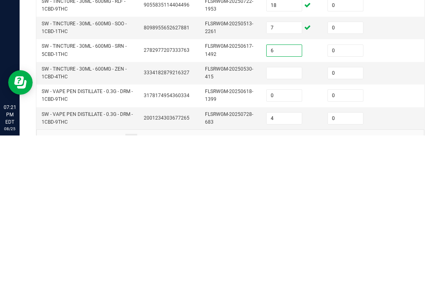
click at [289, 234] on input at bounding box center [284, 239] width 35 height 11
click at [398, 251] on td at bounding box center [414, 262] width 61 height 22
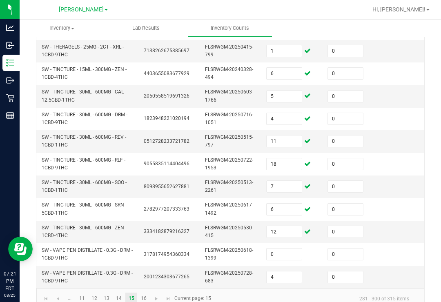
scroll to position [295, 0]
click at [141, 293] on link "16" at bounding box center [144, 299] width 12 height 12
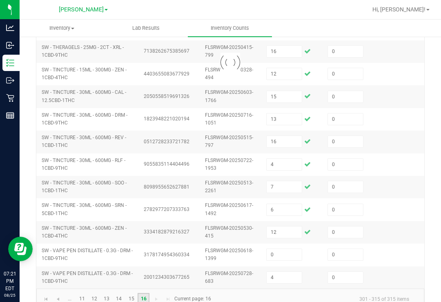
scroll to position [199, 0]
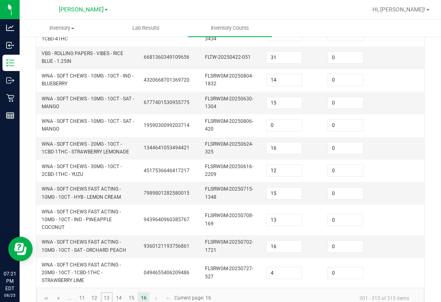
click at [101, 293] on link "13" at bounding box center [107, 299] width 12 height 12
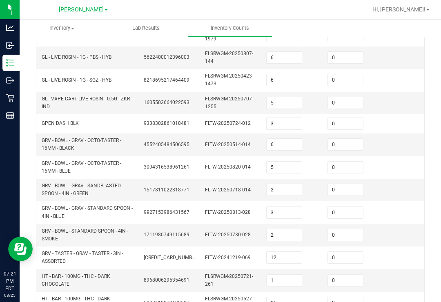
click at [100, 296] on span "HT - BAR - 100MG - THC - DARK CHOCOLATE MINT" at bounding box center [76, 302] width 69 height 13
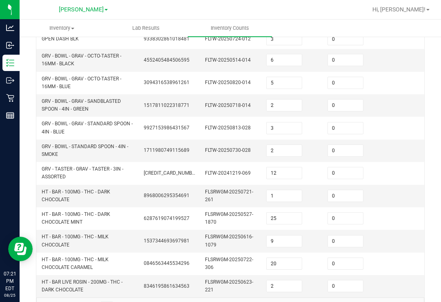
scroll to position [284, 0]
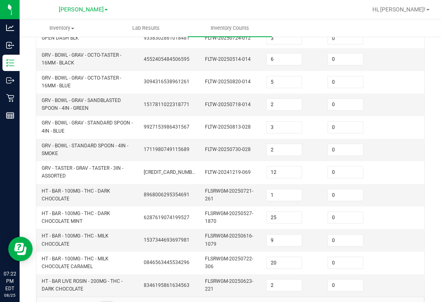
click at [292, 257] on input "20" at bounding box center [284, 262] width 35 height 11
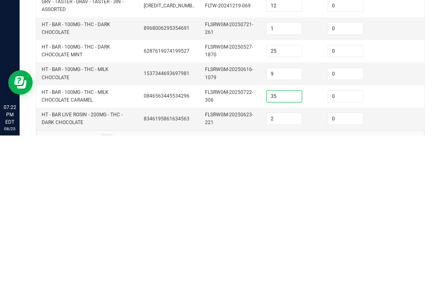
click at [405, 252] on td at bounding box center [414, 263] width 61 height 22
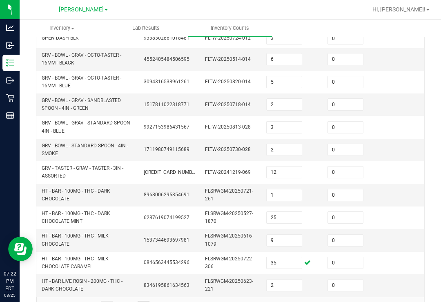
click at [139, 301] on link "16" at bounding box center [144, 307] width 12 height 12
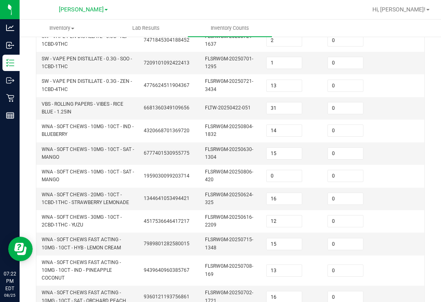
scroll to position [146, 0]
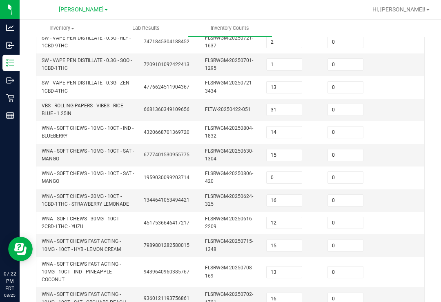
click at [286, 172] on input "0" at bounding box center [284, 177] width 35 height 11
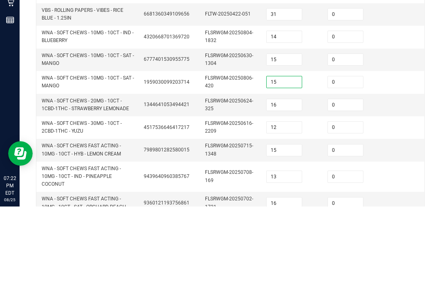
click at [289, 150] on input "15" at bounding box center [284, 155] width 35 height 11
click at [292, 172] on input "15" at bounding box center [284, 177] width 35 height 11
click at [416, 190] on td at bounding box center [414, 201] width 61 height 22
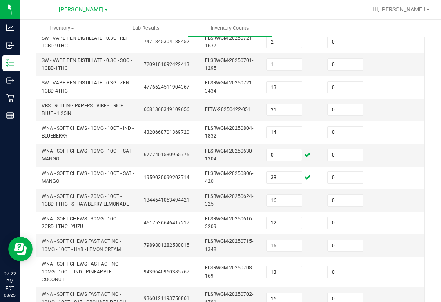
click at [291, 195] on input "16" at bounding box center [284, 200] width 35 height 11
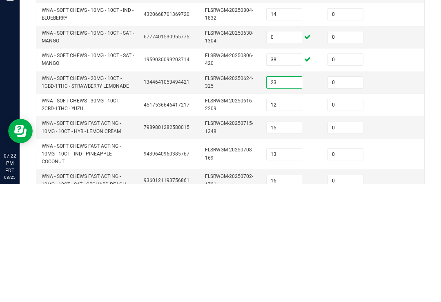
click at [400, 212] on td at bounding box center [414, 223] width 61 height 22
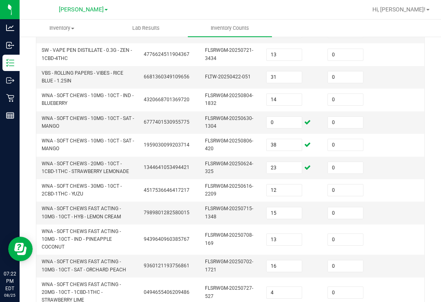
scroll to position [179, 0]
click at [289, 184] on input "12" at bounding box center [284, 189] width 35 height 11
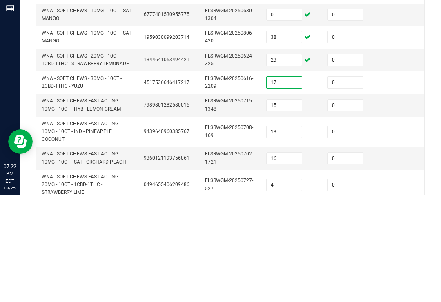
click at [400, 201] on td at bounding box center [414, 212] width 61 height 22
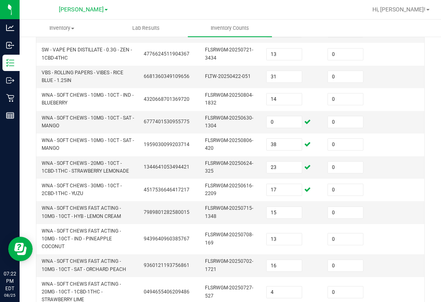
click at [289, 207] on input "15" at bounding box center [284, 212] width 35 height 11
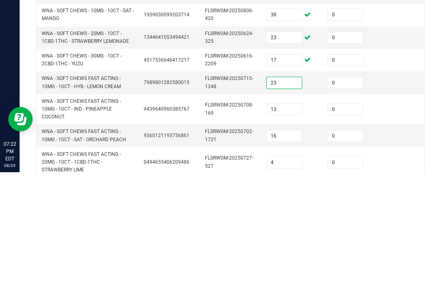
click at [404, 224] on td at bounding box center [414, 239] width 61 height 31
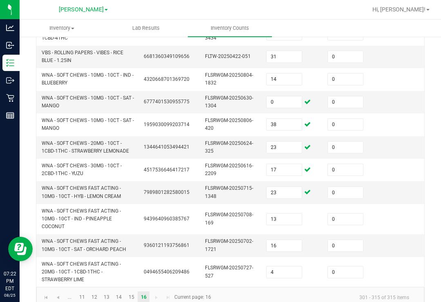
scroll to position [199, 0]
click at [290, 215] on input "13" at bounding box center [284, 220] width 35 height 11
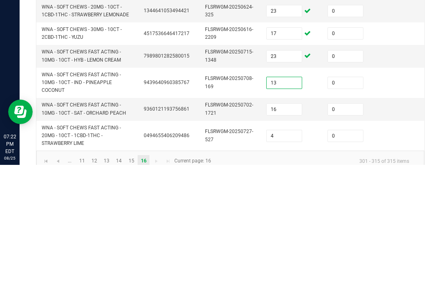
click at [297, 215] on input "13" at bounding box center [284, 220] width 35 height 11
click at [395, 235] on td at bounding box center [414, 246] width 61 height 22
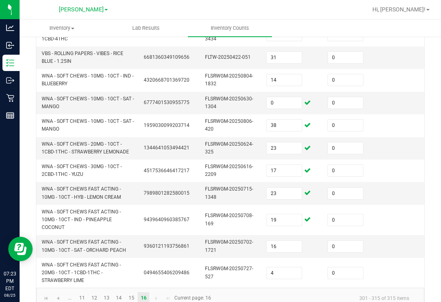
click at [292, 241] on input "16" at bounding box center [284, 246] width 35 height 11
click at [86, 293] on link "11" at bounding box center [82, 299] width 12 height 12
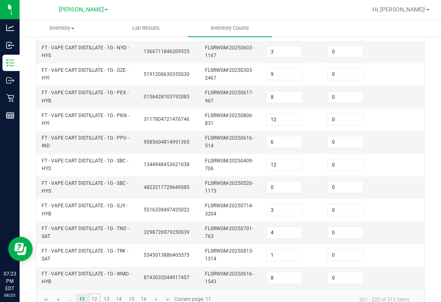
click at [95, 294] on link "12" at bounding box center [95, 300] width 12 height 12
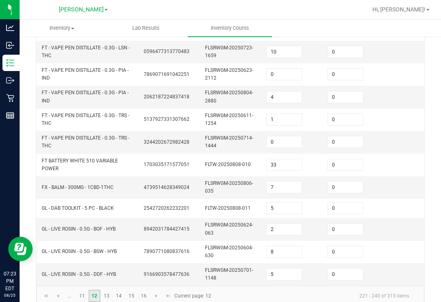
scroll to position [292, 0]
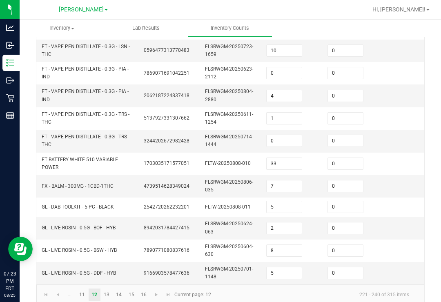
click at [159, 204] on span "2542720262232201" at bounding box center [167, 207] width 46 height 6
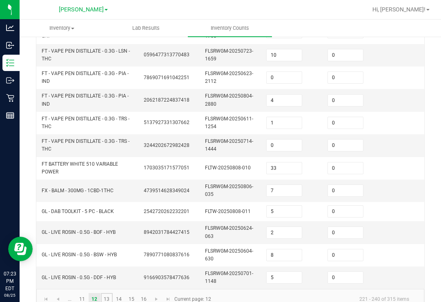
click at [110, 293] on link "13" at bounding box center [107, 299] width 12 height 12
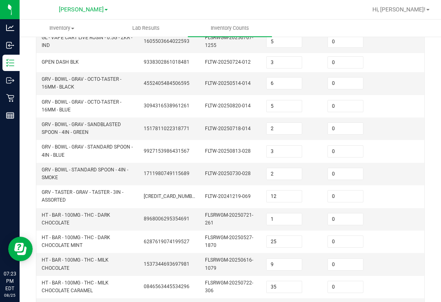
scroll to position [259, 0]
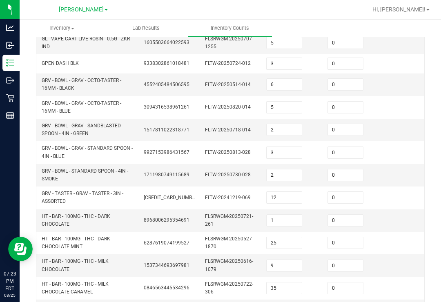
click at [287, 147] on input "3" at bounding box center [284, 152] width 35 height 11
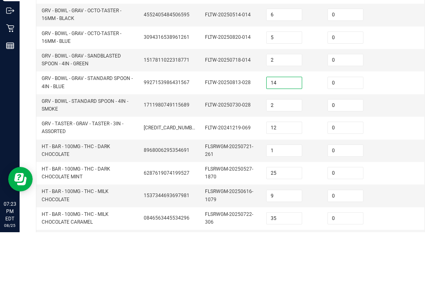
click at [424, 141] on td at bounding box center [414, 152] width 61 height 22
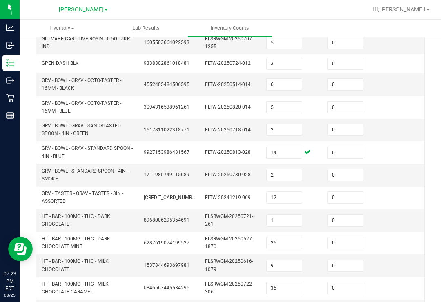
click at [295, 170] on input "2" at bounding box center [284, 175] width 35 height 11
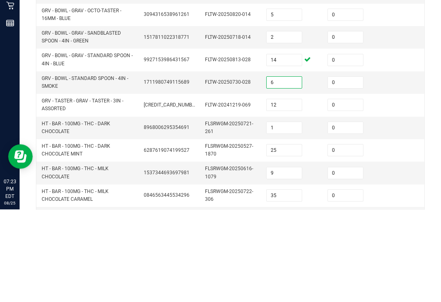
click at [395, 187] on td at bounding box center [414, 198] width 61 height 22
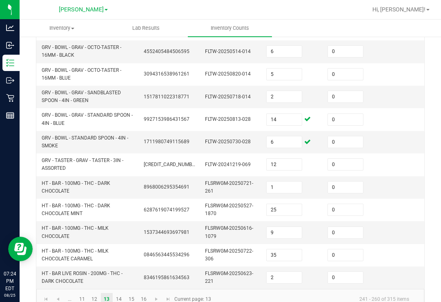
scroll to position [292, 0]
click at [119, 293] on link "14" at bounding box center [119, 299] width 12 height 12
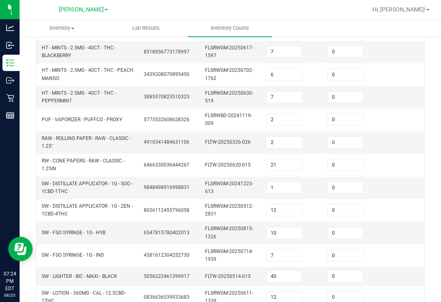
scroll to position [153, 0]
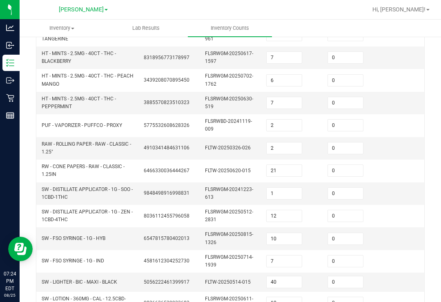
click at [239, 207] on td "FLSRWGM-20250512-2831" at bounding box center [230, 216] width 61 height 22
click at [295, 120] on input "2" at bounding box center [284, 125] width 35 height 11
click at [387, 93] on td at bounding box center [414, 103] width 61 height 22
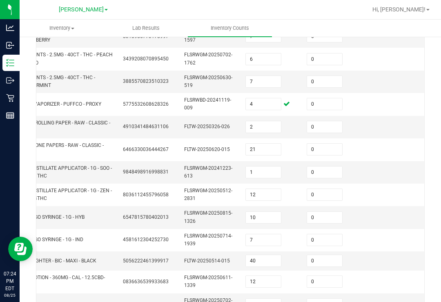
scroll to position [0, 21]
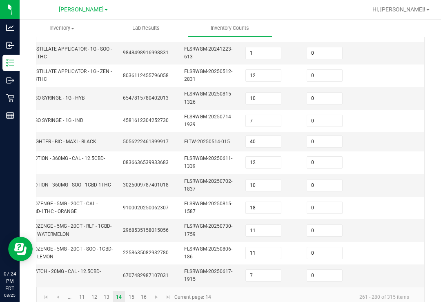
click at [7, 94] on icon at bounding box center [10, 98] width 8 height 8
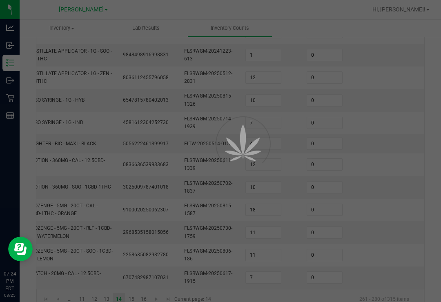
scroll to position [292, 0]
